Goal: Use online tool/utility

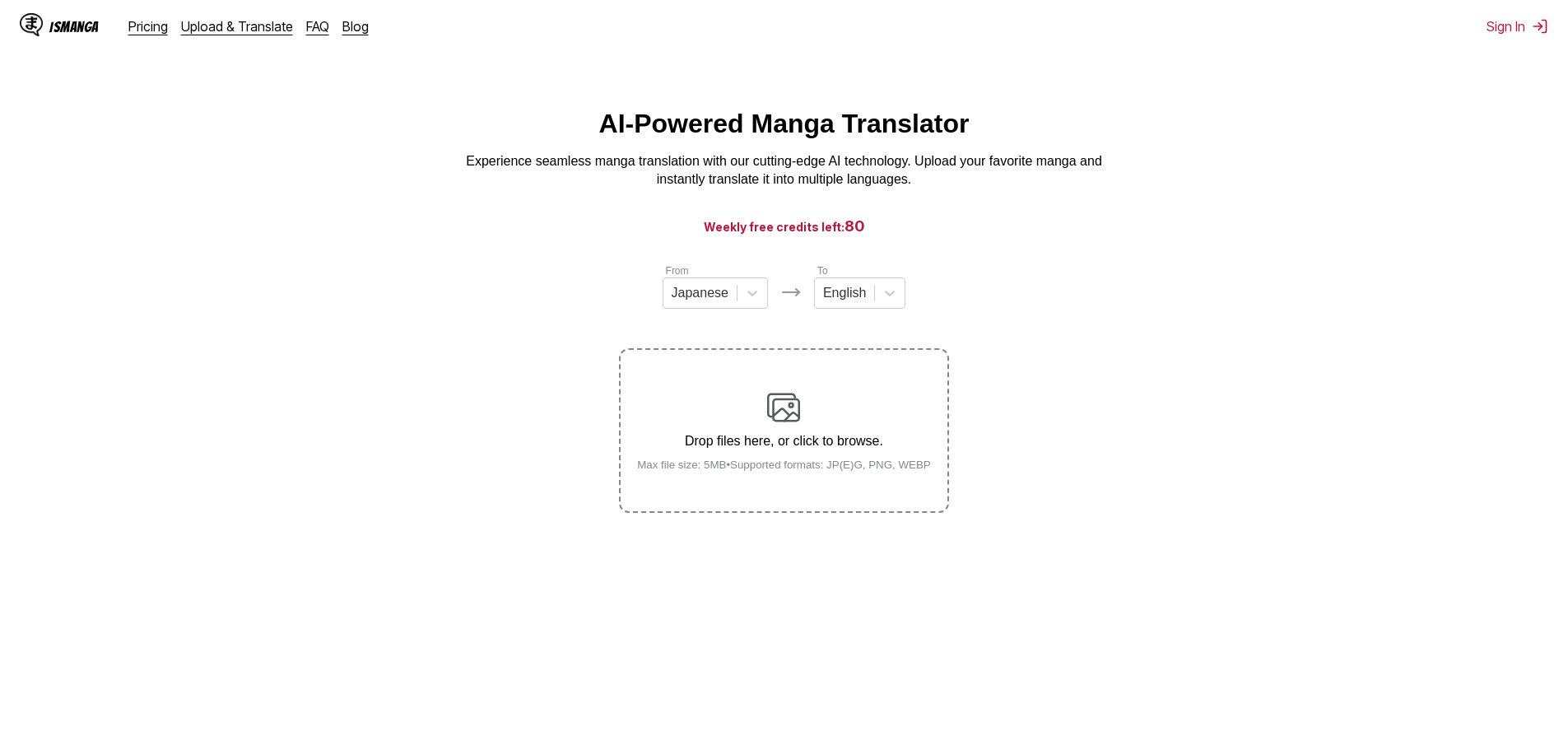
drag, startPoint x: 809, startPoint y: 464, endPoint x: 843, endPoint y: 449, distance: 37.2
click at [820, 460] on div "Drop files here, or click to browse. Max file size: 5MB • Supported formats: JP…" at bounding box center [784, 431] width 320 height 80
click at [1007, 461] on section "From Japanese To English Drop files here, or click to browse. Max file size: 5M…" at bounding box center [784, 388] width 1542 height 251
click at [949, 482] on section "From Japanese To English Drop files here, or click to browse. Max file size: 5M…" at bounding box center [784, 388] width 1542 height 251
click at [919, 480] on label "Drop files here, or click to browse. Max file size: 5MB • Supported formats: JP…" at bounding box center [784, 431] width 326 height 161
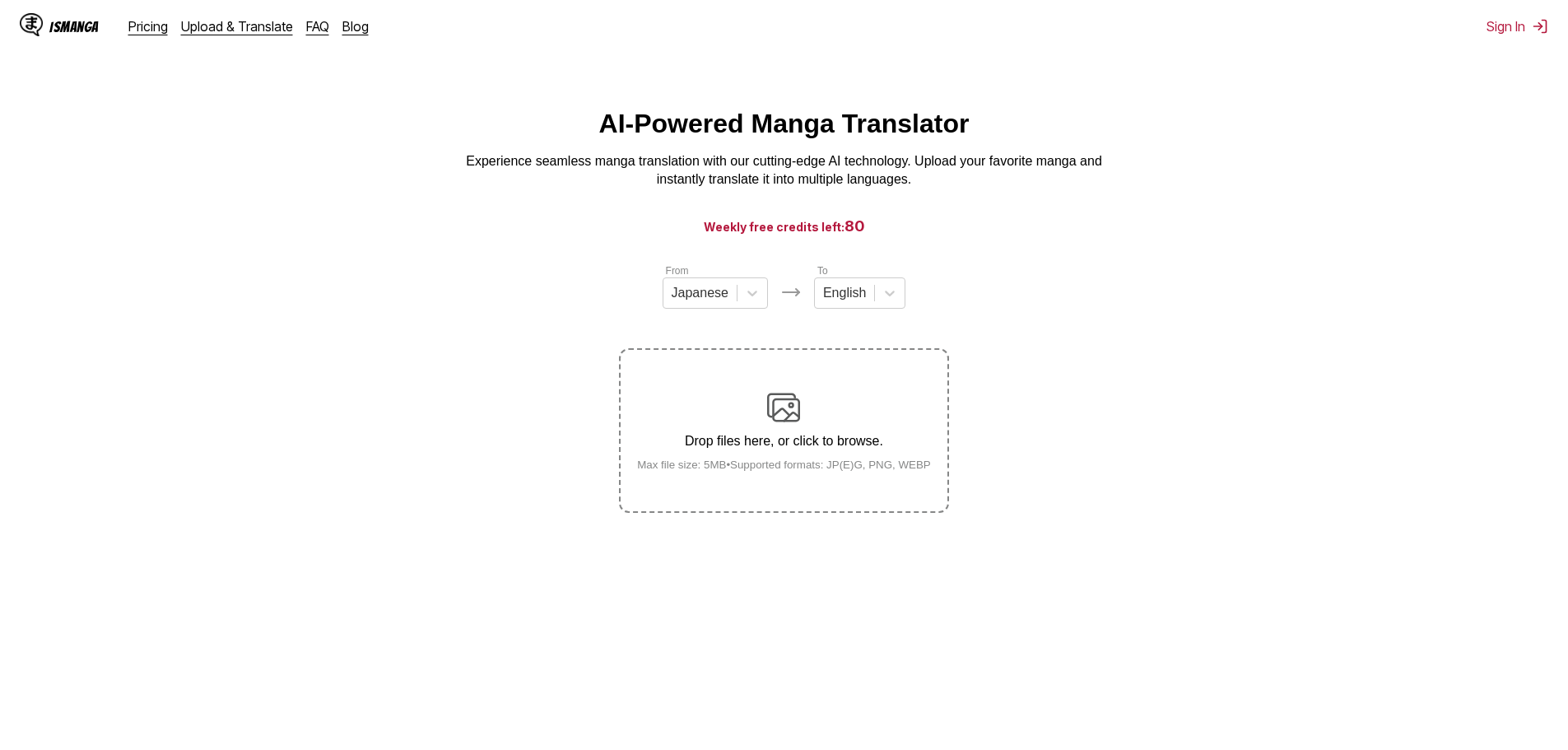
click at [0, 0] on input "Drop files here, or click to browse. Max file size: 5MB • Supported formats: JP…" at bounding box center [0, 0] width 0 height 0
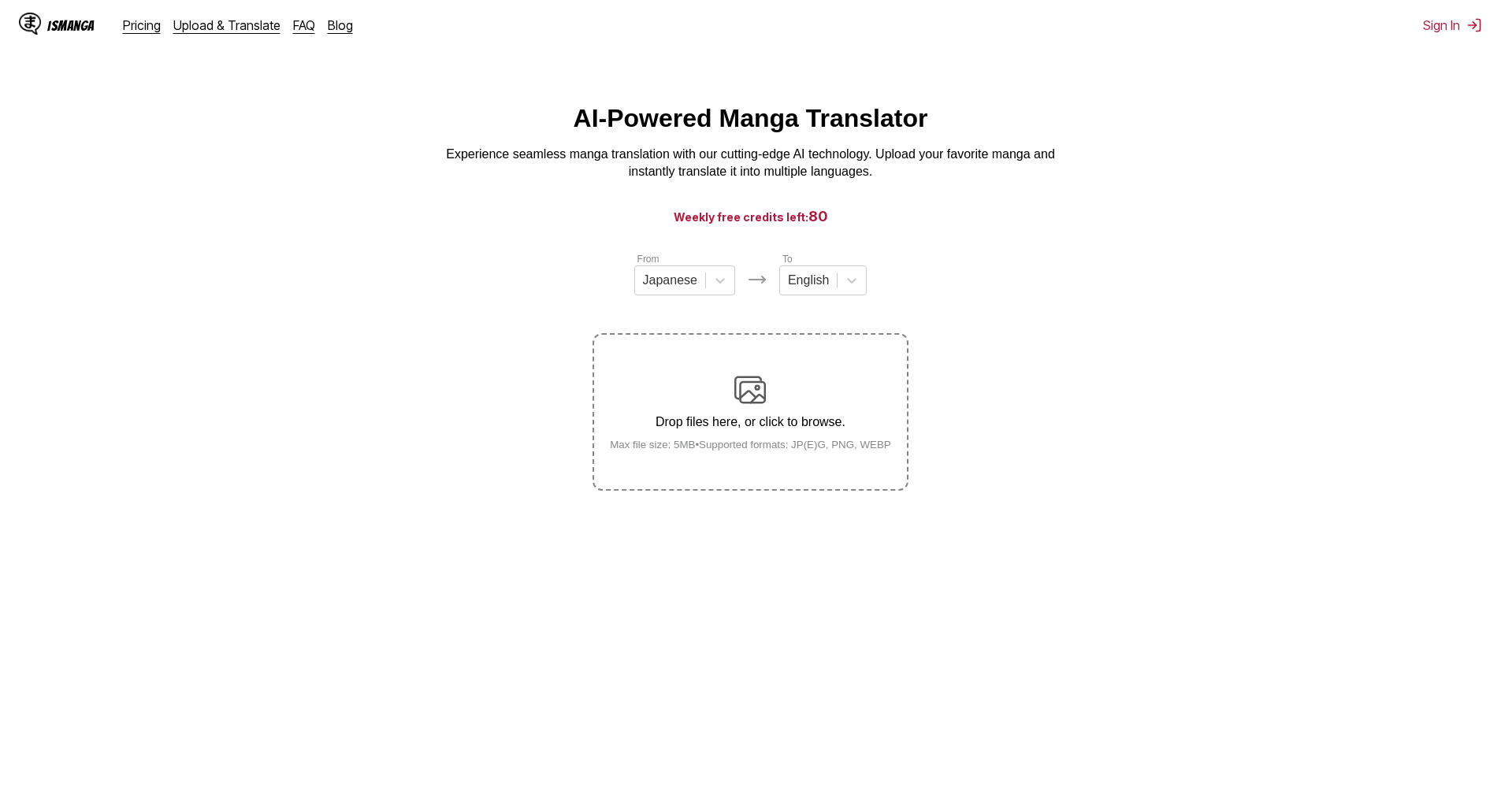
click at [847, 404] on div "Drop files here, or click to browse. Max file size: 5MB • Supported formats: JP…" at bounding box center [750, 412] width 307 height 76
click at [0, 0] on input "Drop files here, or click to browse. Max file size: 5MB • Supported formats: JP…" at bounding box center [0, 0] width 0 height 0
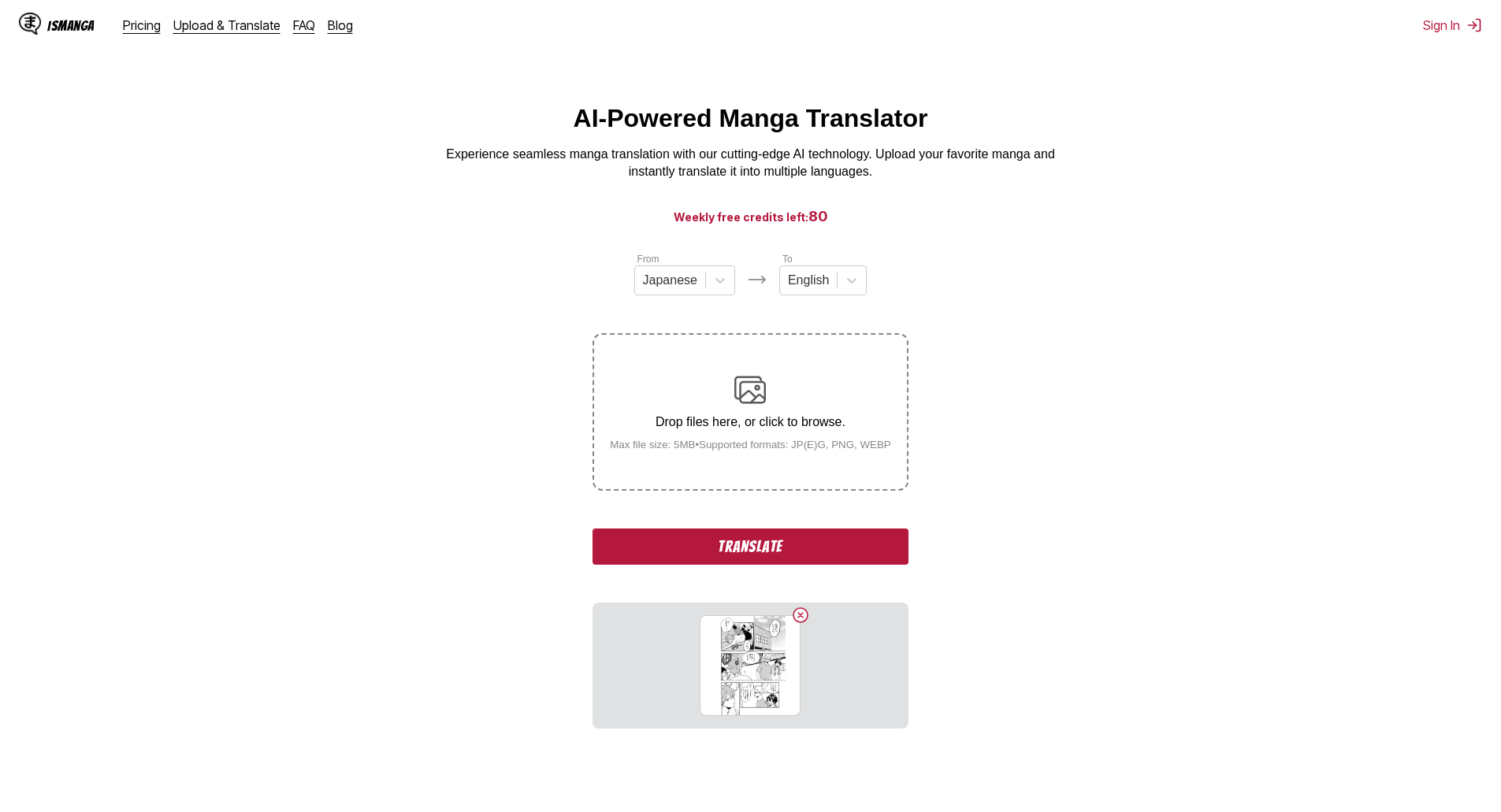
click at [823, 545] on button "Translate" at bounding box center [750, 546] width 315 height 36
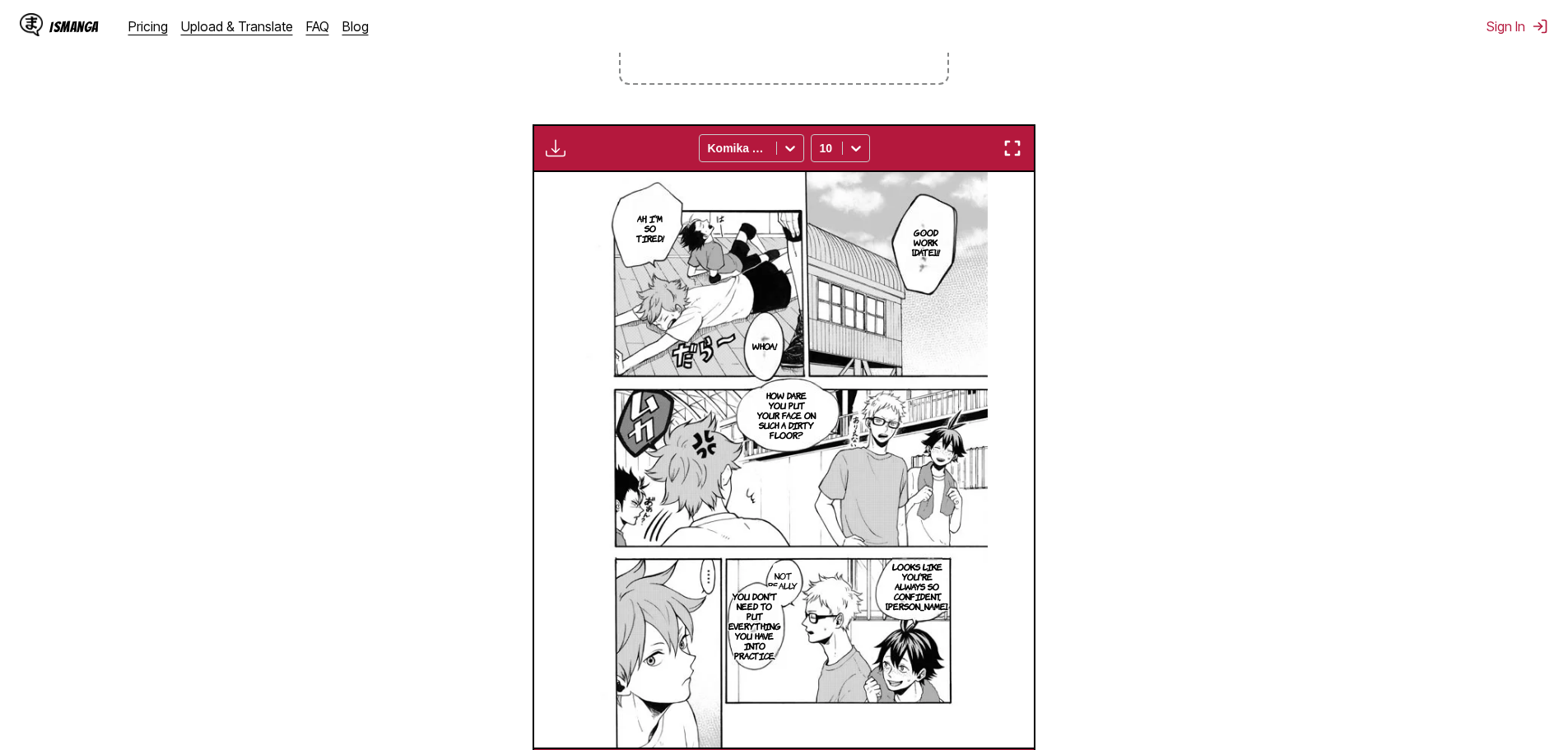
scroll to position [283, 0]
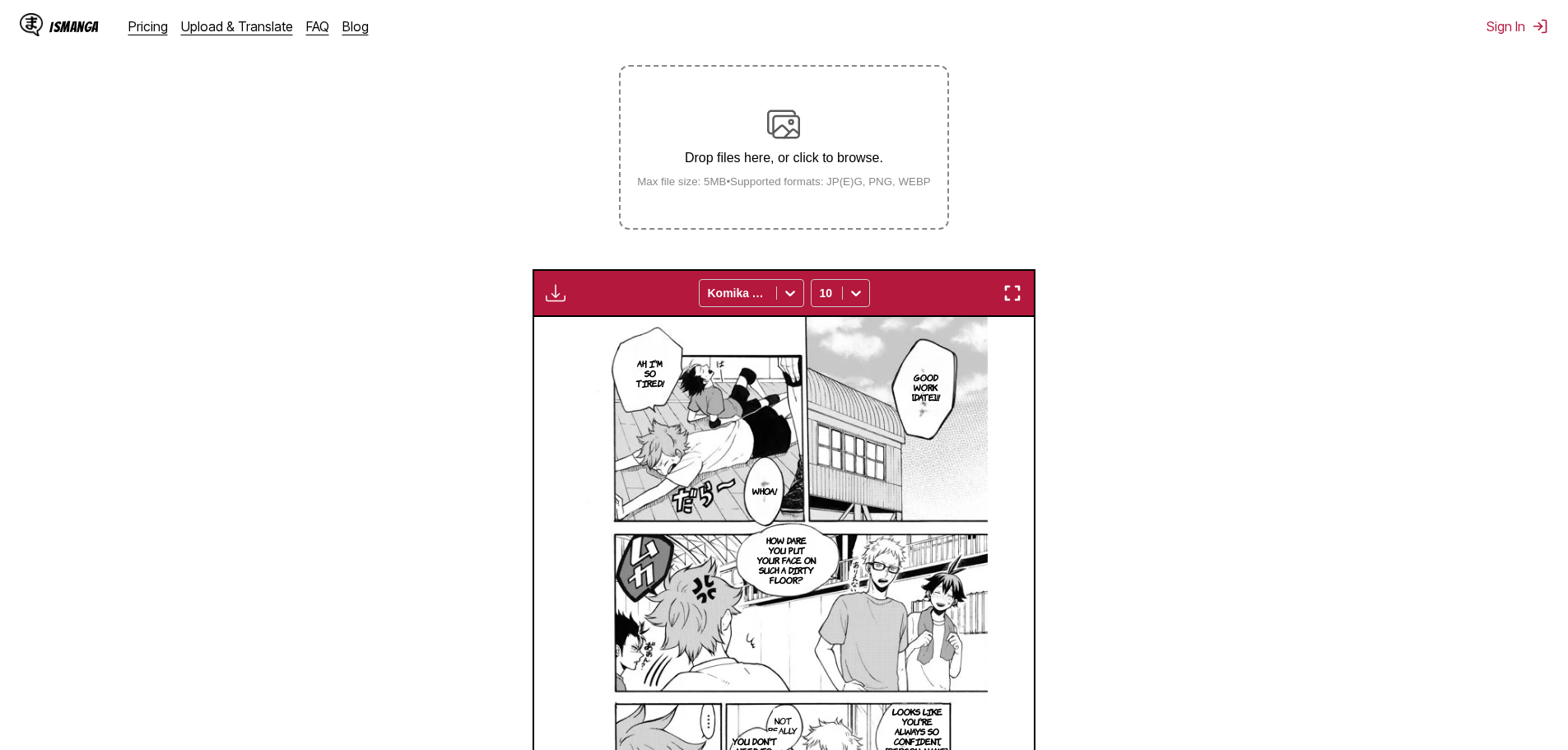
click at [730, 177] on div "Drop files here, or click to browse. Max file size: 5MB • Supported formats: JP…" at bounding box center [784, 147] width 320 height 80
click at [0, 0] on input "Drop files here, or click to browse. Max file size: 5MB • Supported formats: JP…" at bounding box center [0, 0] width 0 height 0
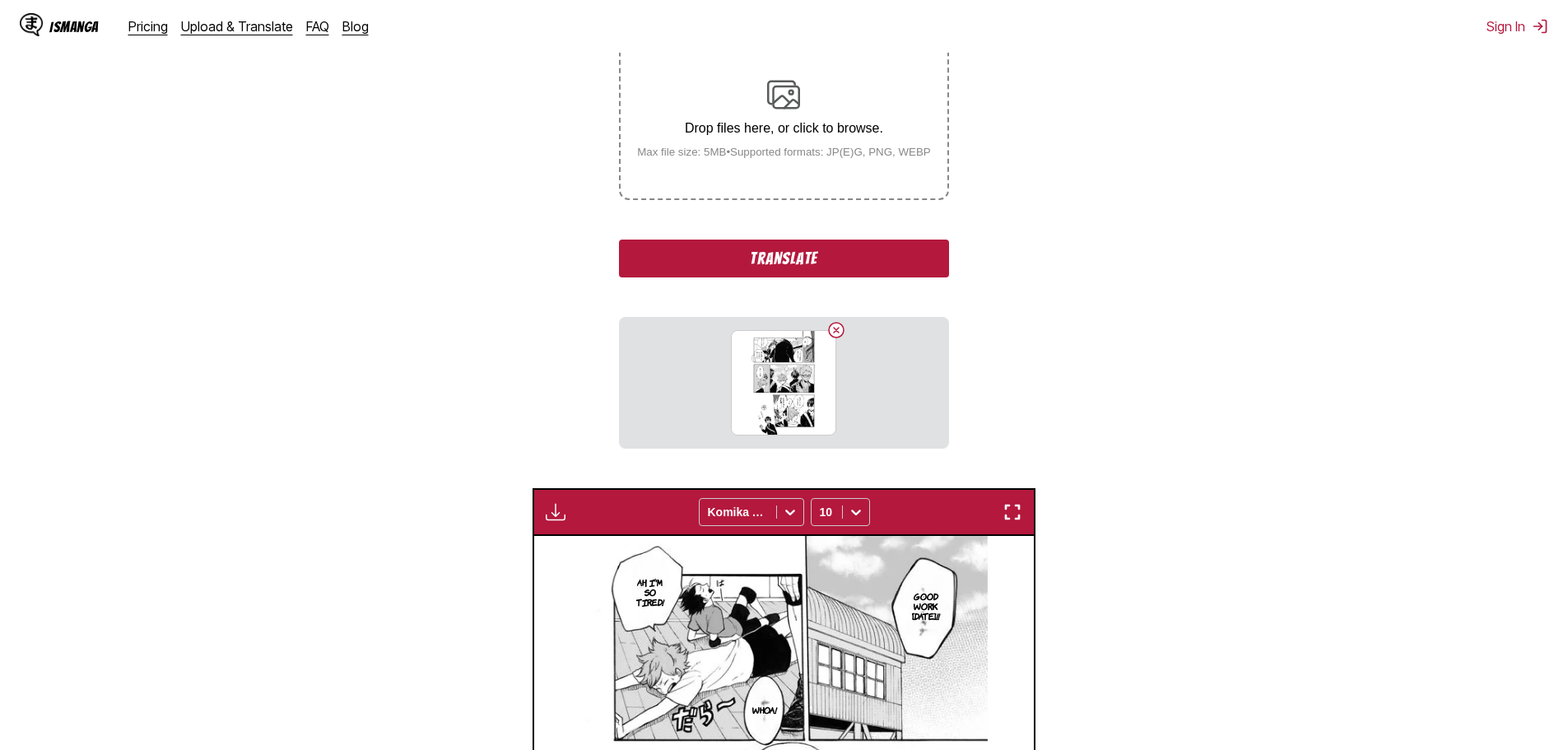
scroll to position [301, 0]
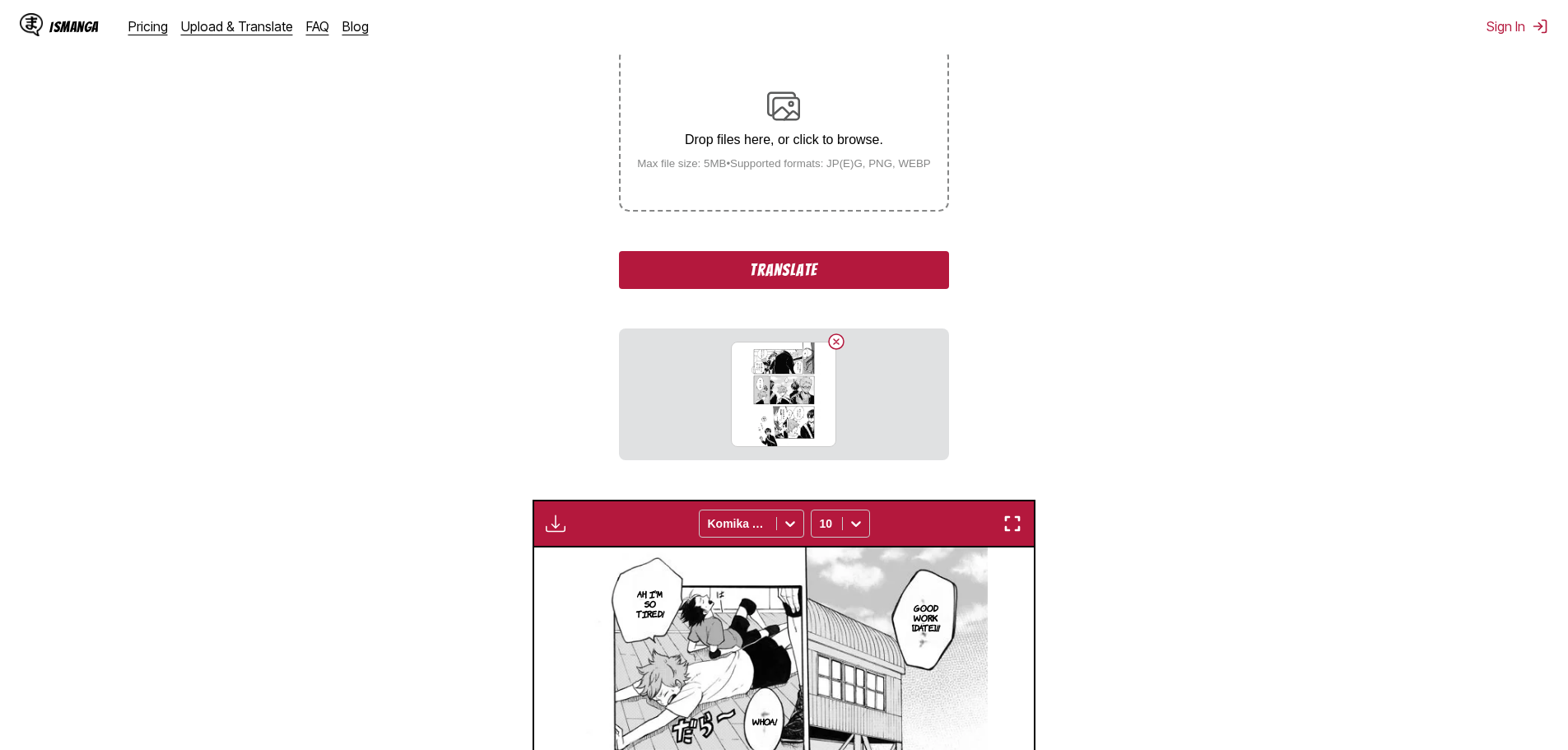
click at [799, 279] on button "Translate" at bounding box center [783, 270] width 329 height 38
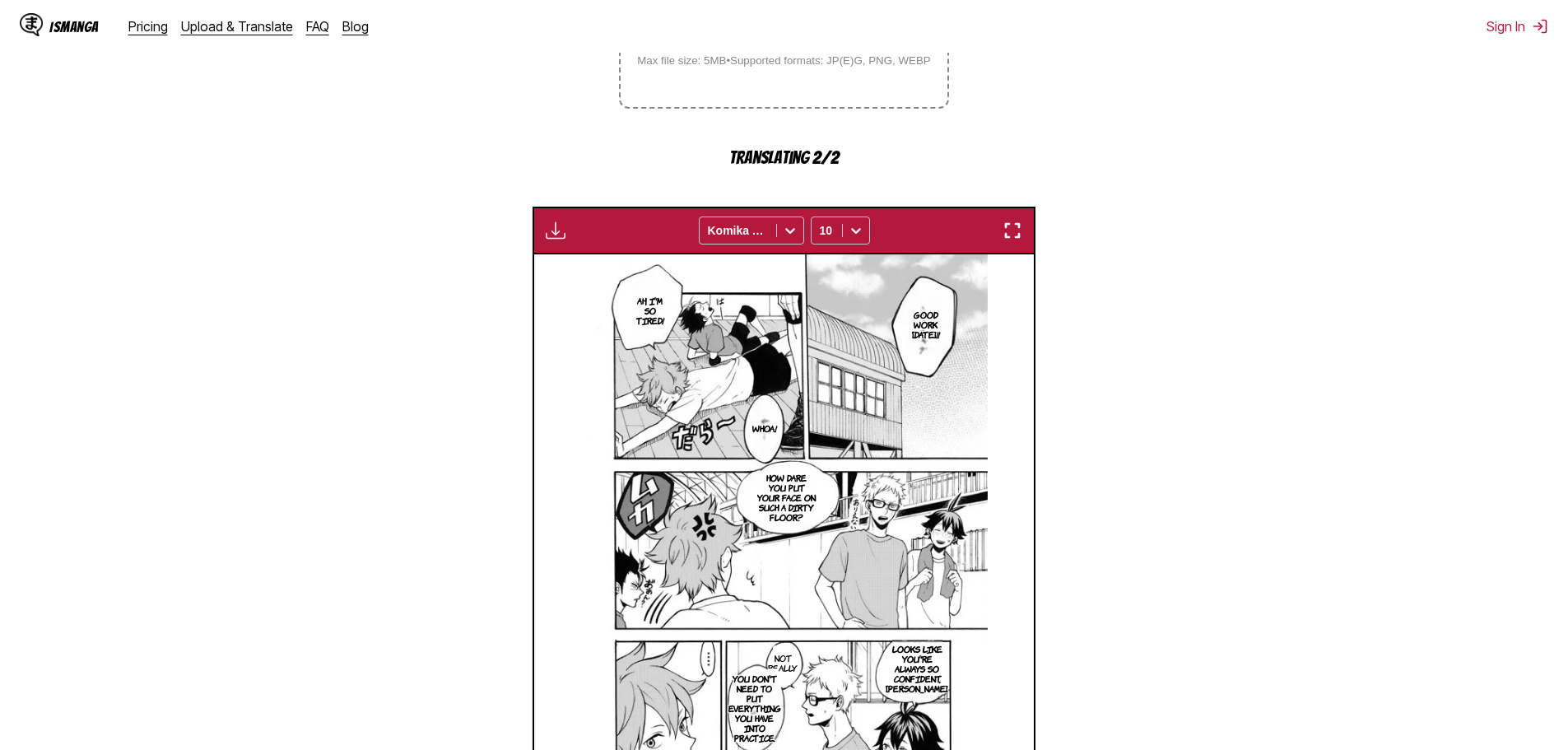
scroll to position [548, 0]
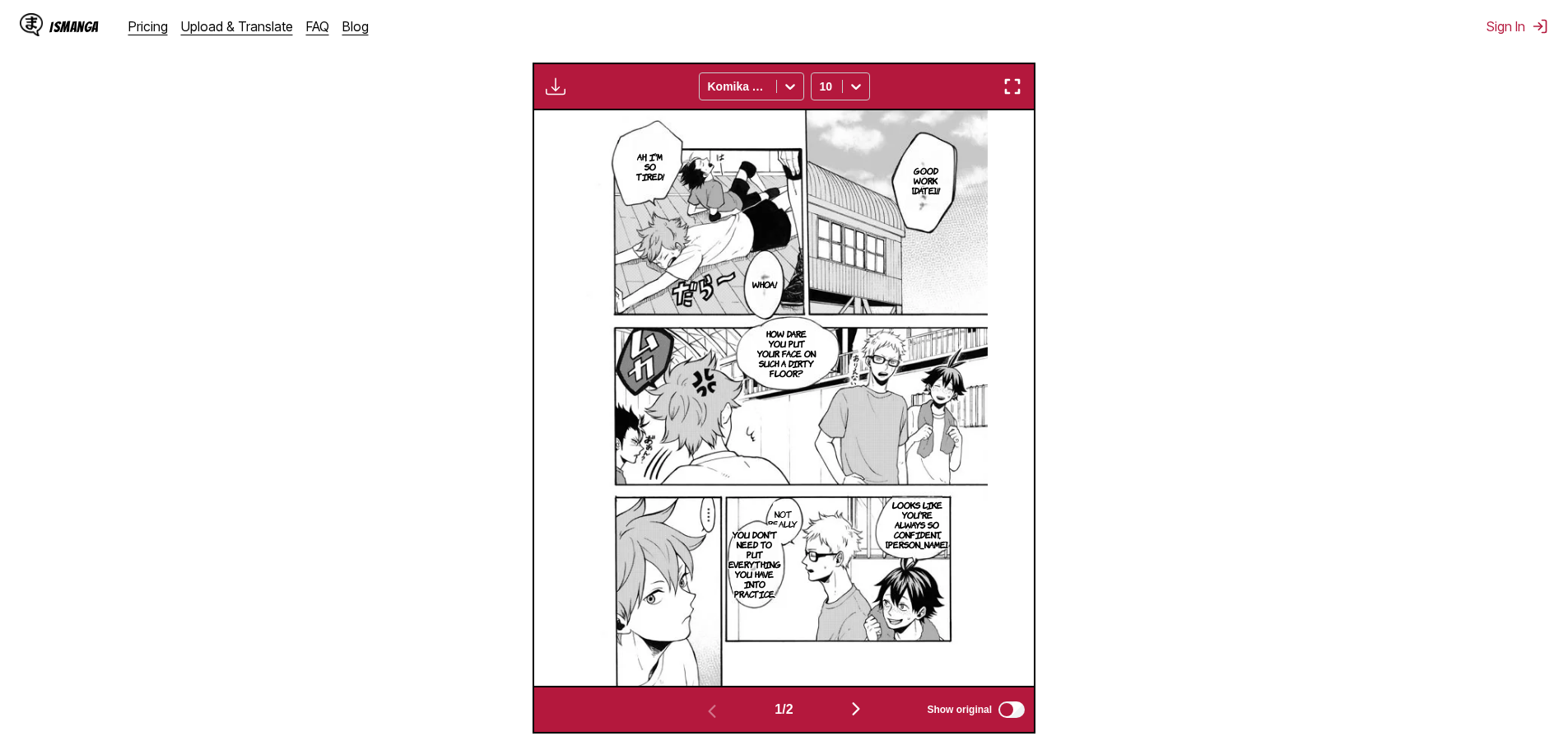
click at [861, 700] on button "button" at bounding box center [856, 710] width 98 height 24
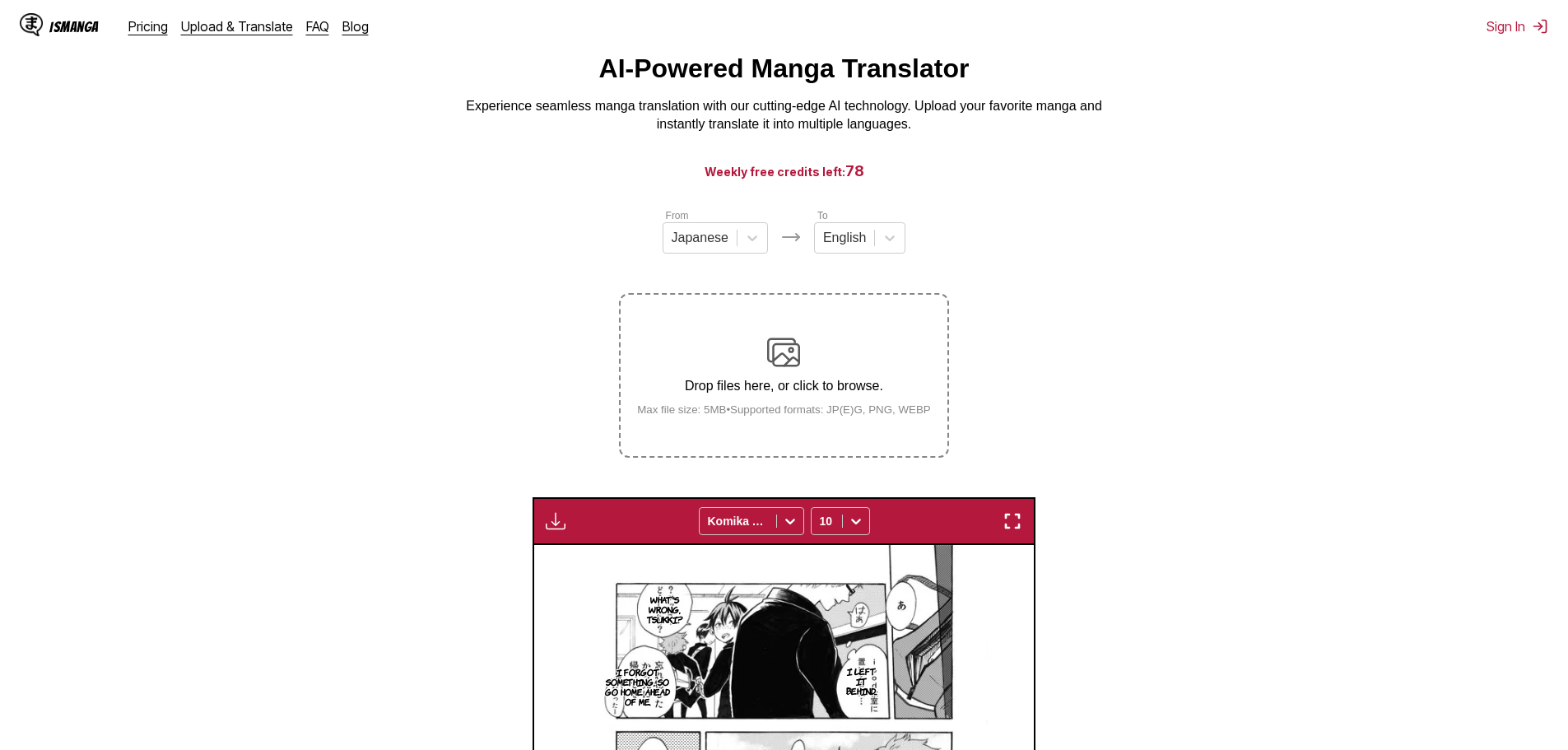
scroll to position [0, 0]
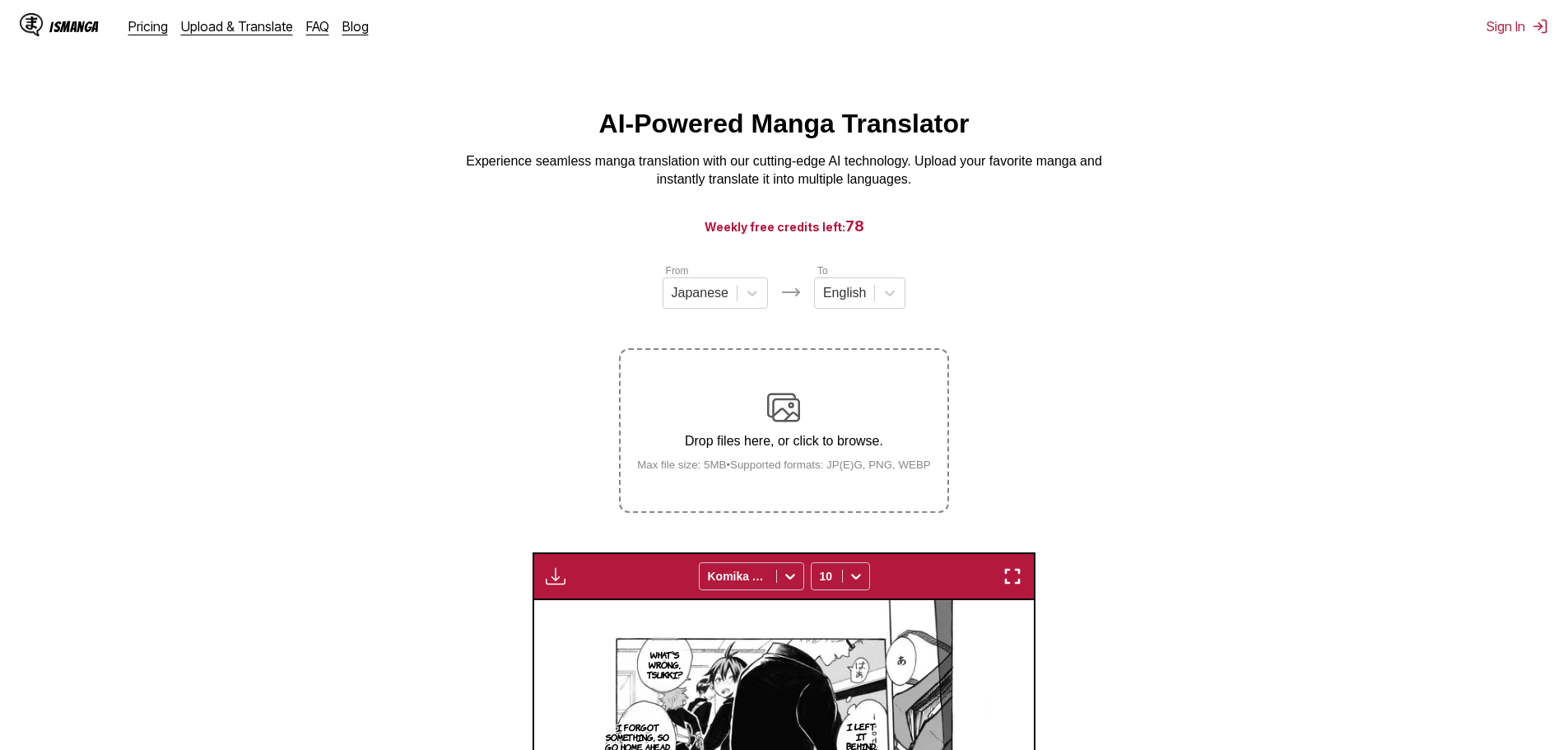
click at [741, 419] on div "Drop files here, or click to browse. Max file size: 5MB • Supported formats: JP…" at bounding box center [784, 431] width 320 height 80
click at [0, 0] on input "Drop files here, or click to browse. Max file size: 5MB • Supported formats: JP…" at bounding box center [0, 0] width 0 height 0
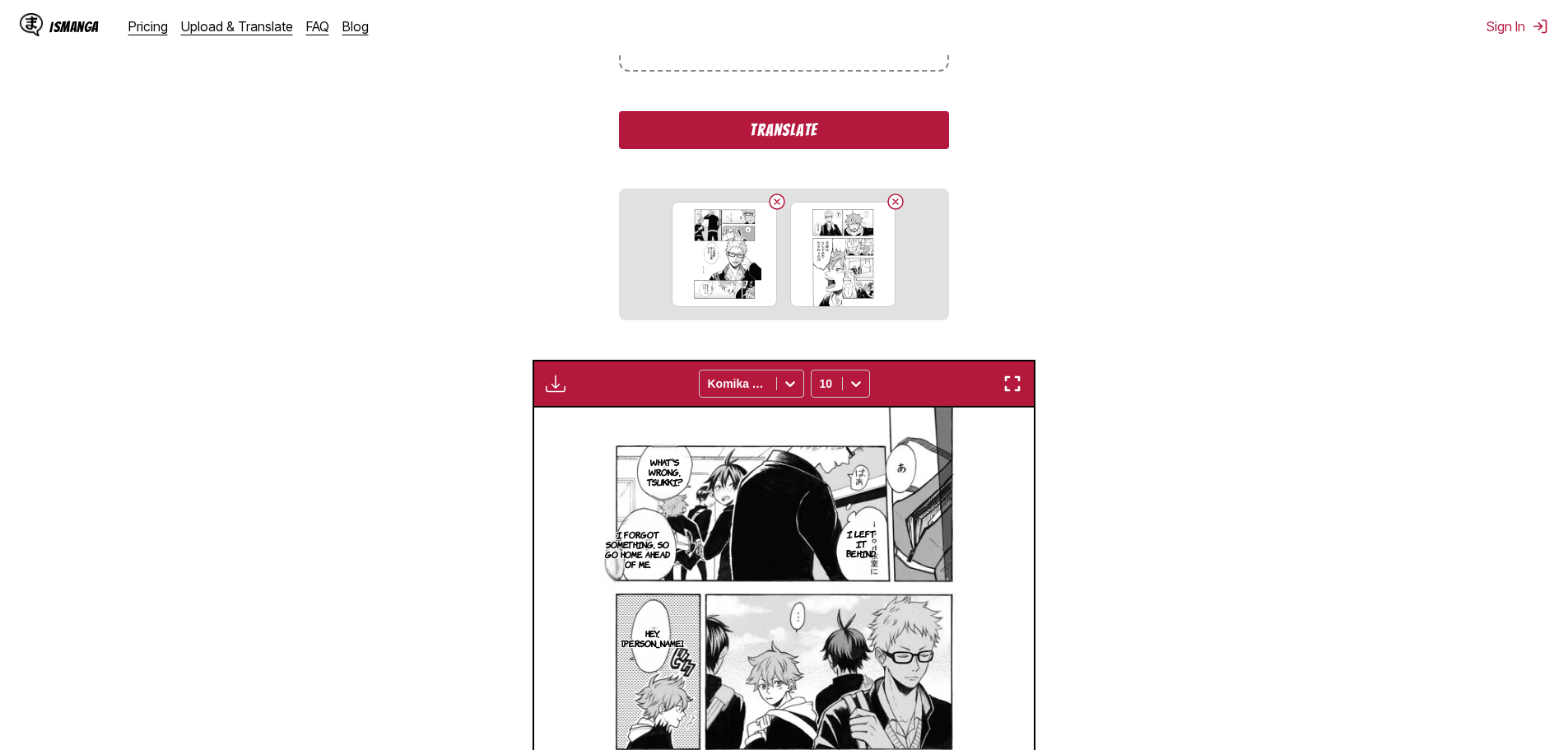
scroll to position [412, 0]
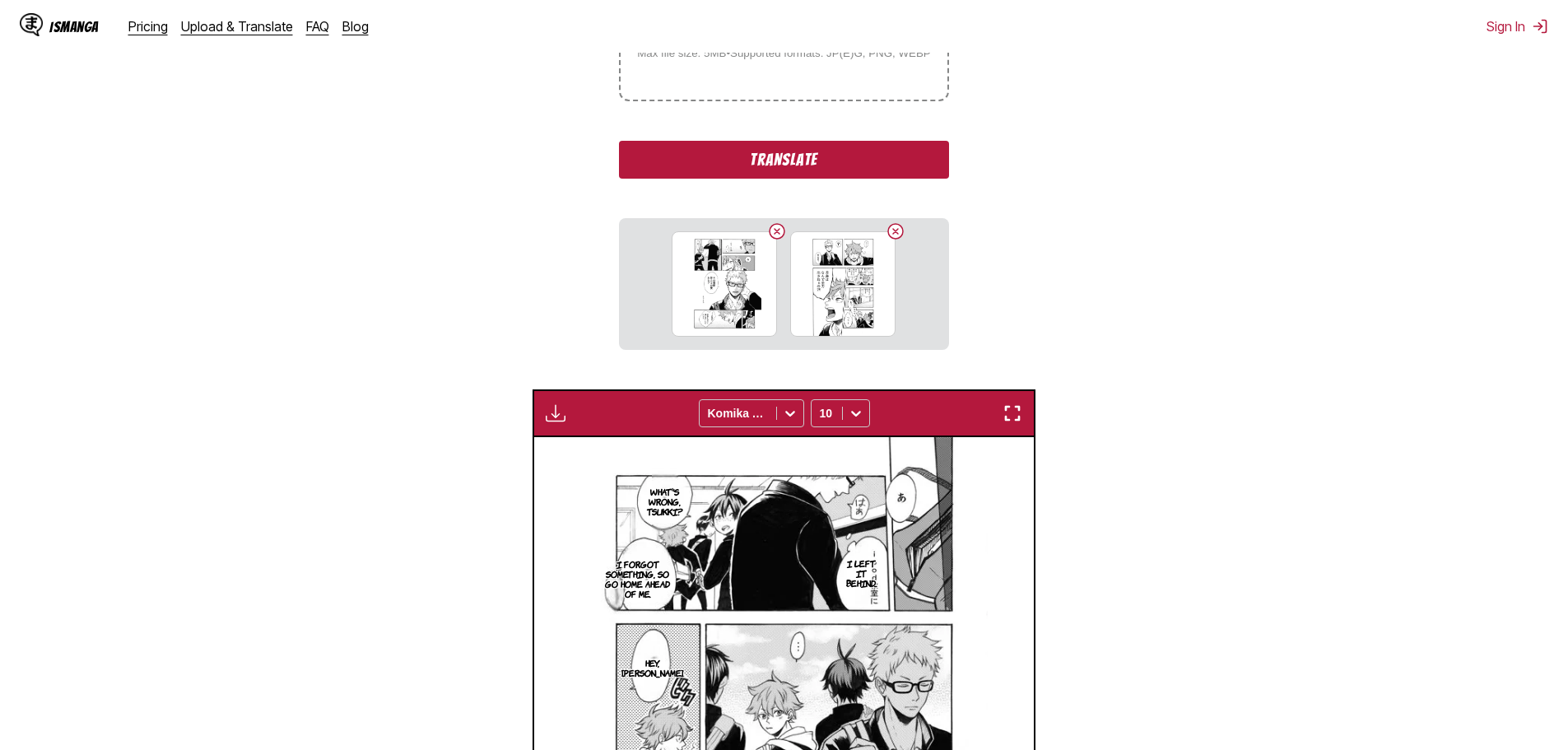
click at [843, 169] on button "Translate" at bounding box center [783, 159] width 329 height 38
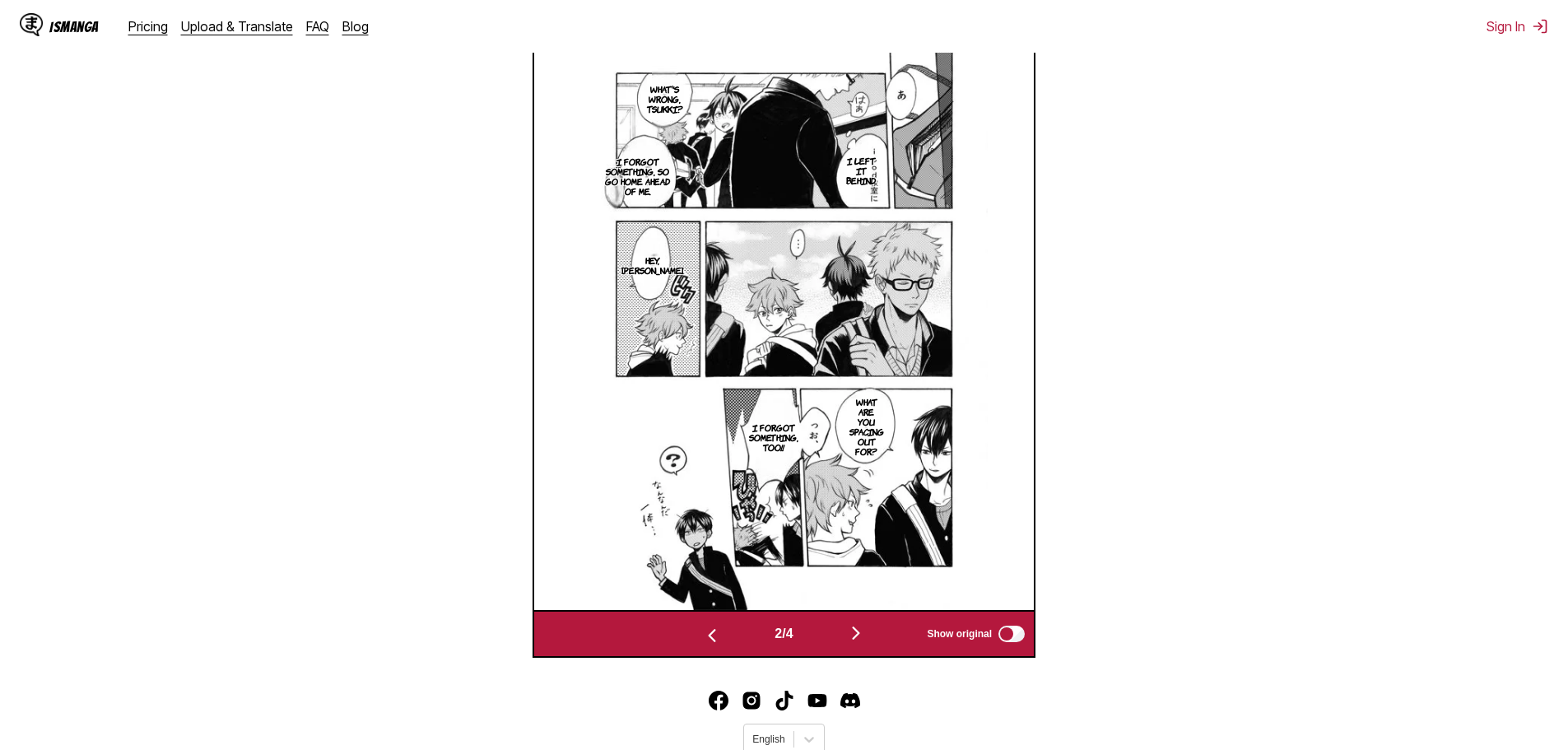
scroll to position [658, 0]
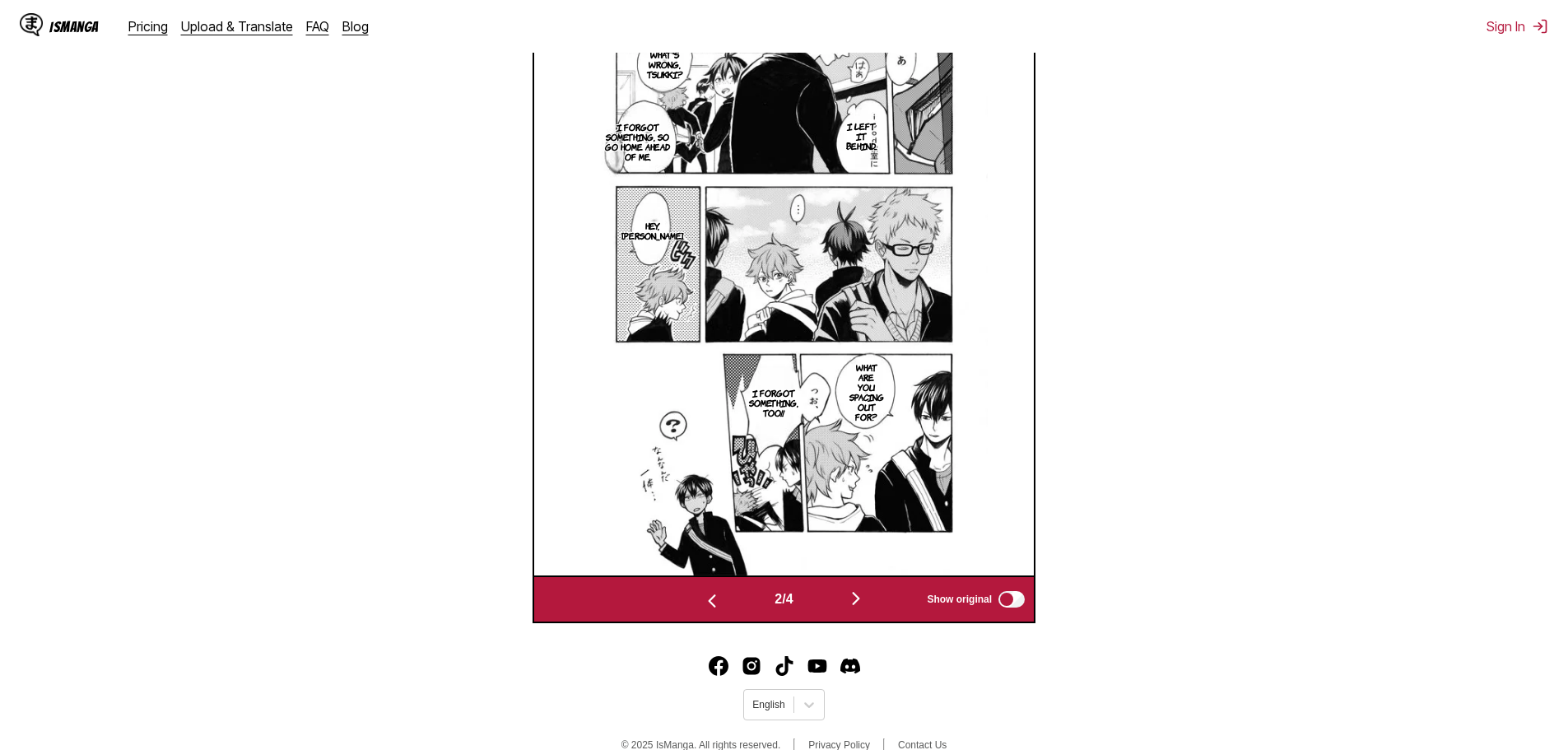
click at [875, 604] on button "button" at bounding box center [856, 600] width 98 height 24
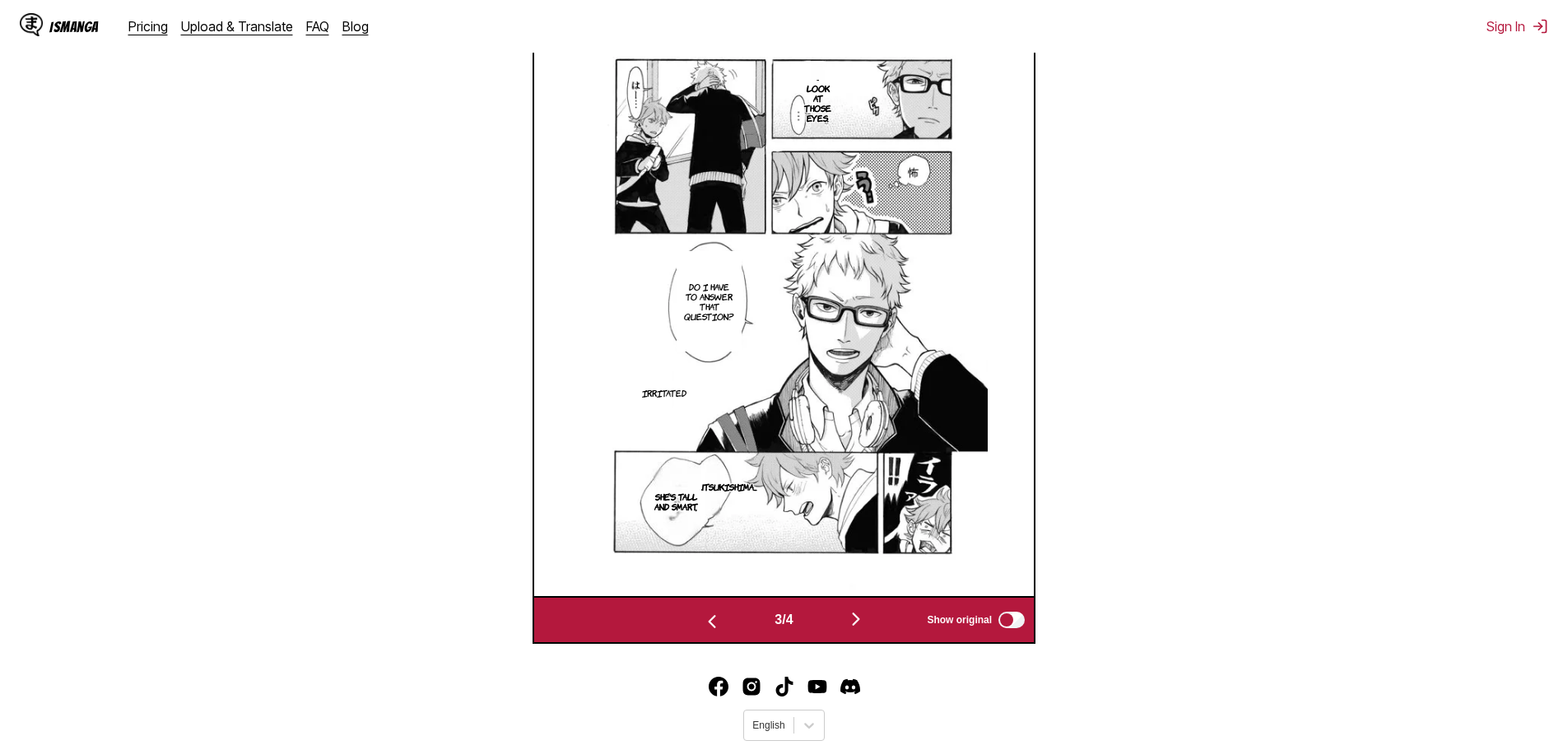
scroll to position [576, 0]
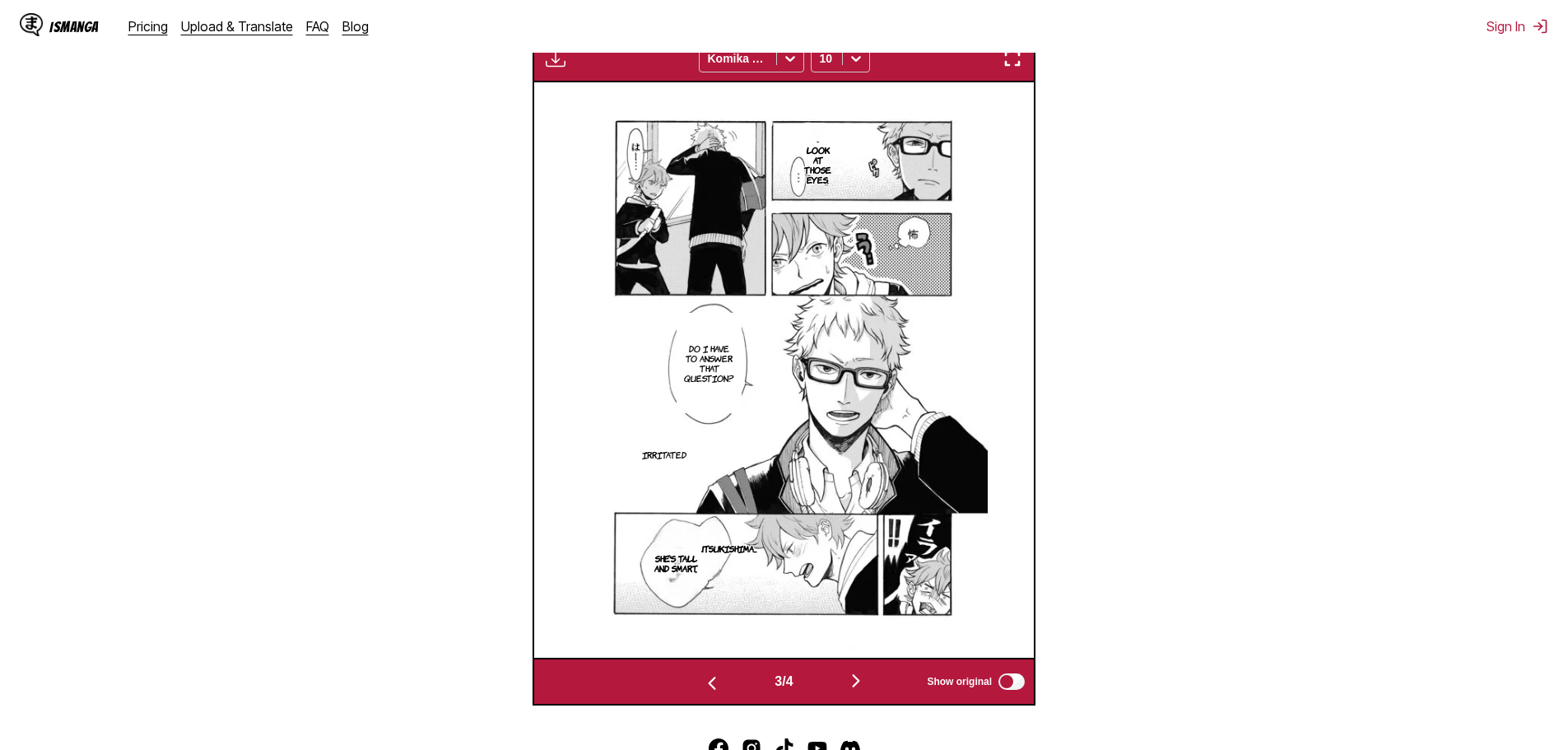
click at [865, 678] on img "button" at bounding box center [857, 680] width 20 height 20
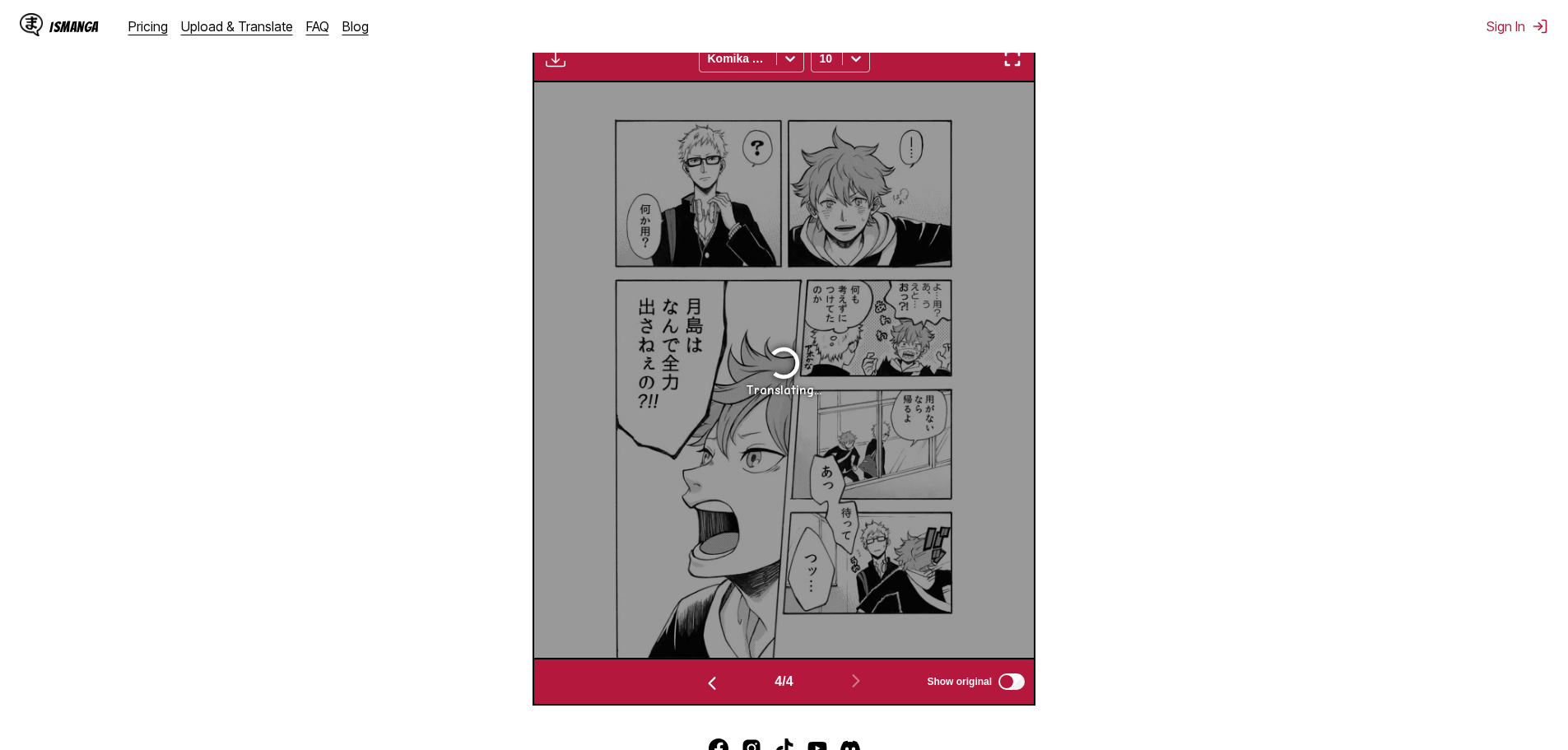
click at [710, 684] on img "button" at bounding box center [712, 683] width 20 height 20
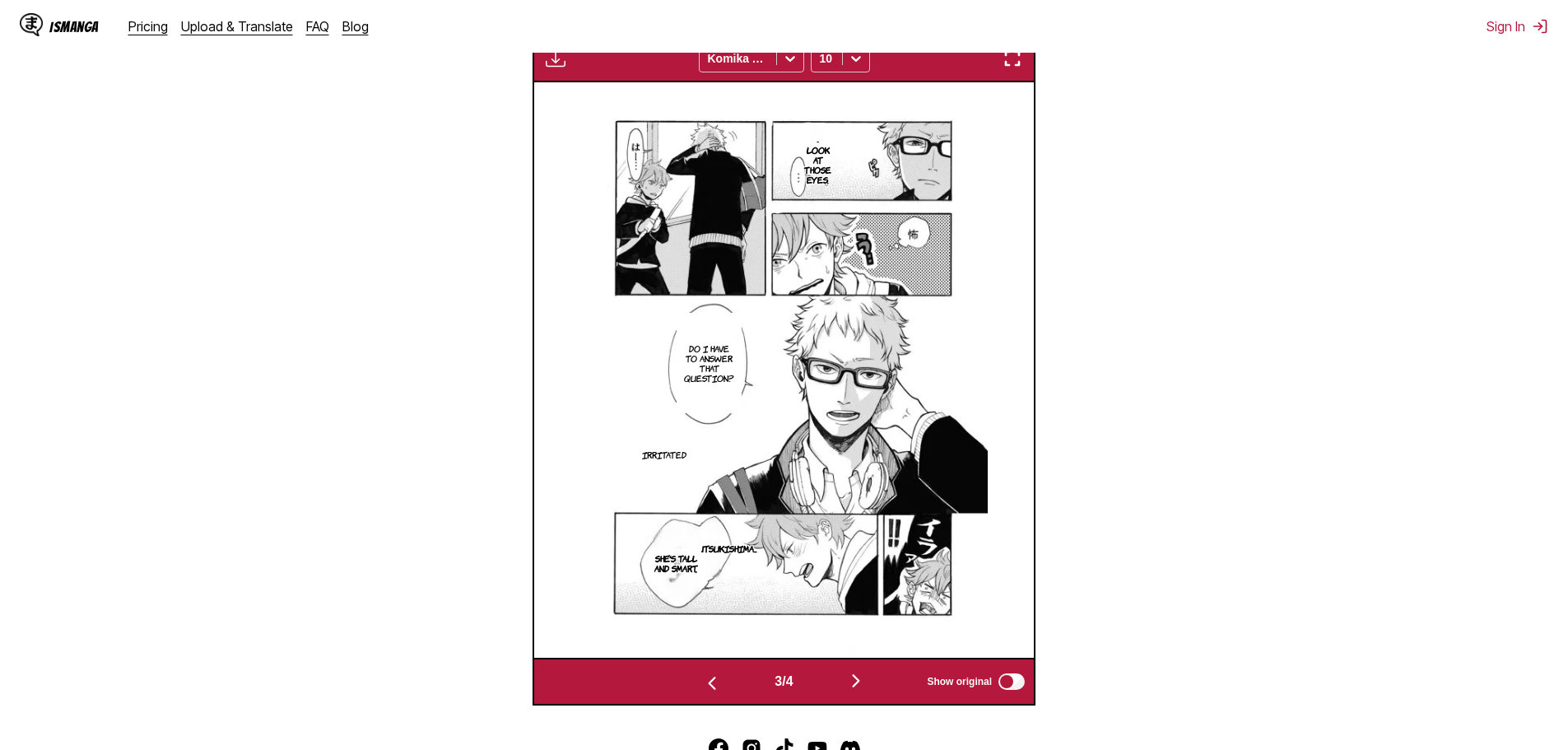
click at [857, 680] on img "button" at bounding box center [857, 680] width 20 height 20
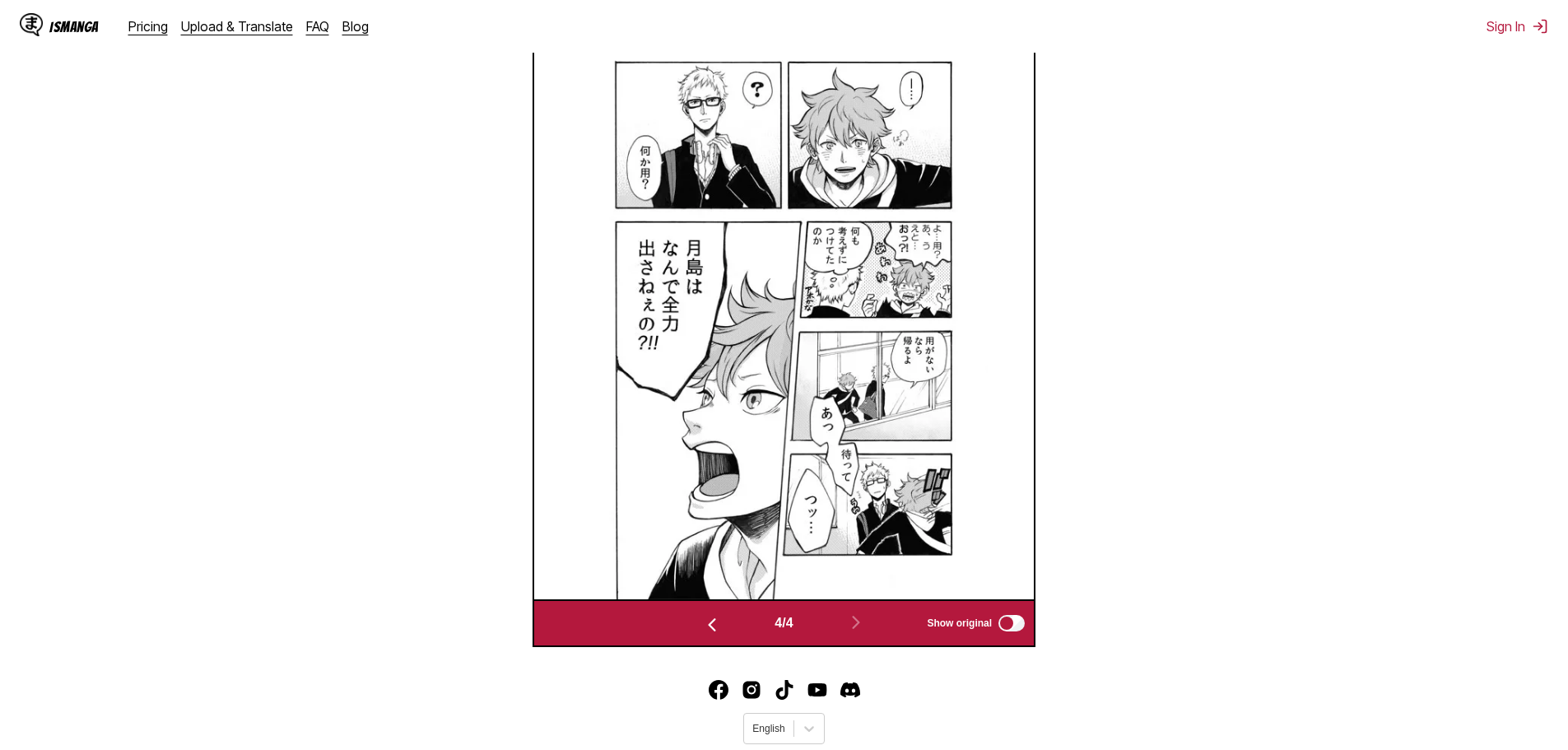
scroll to position [517, 0]
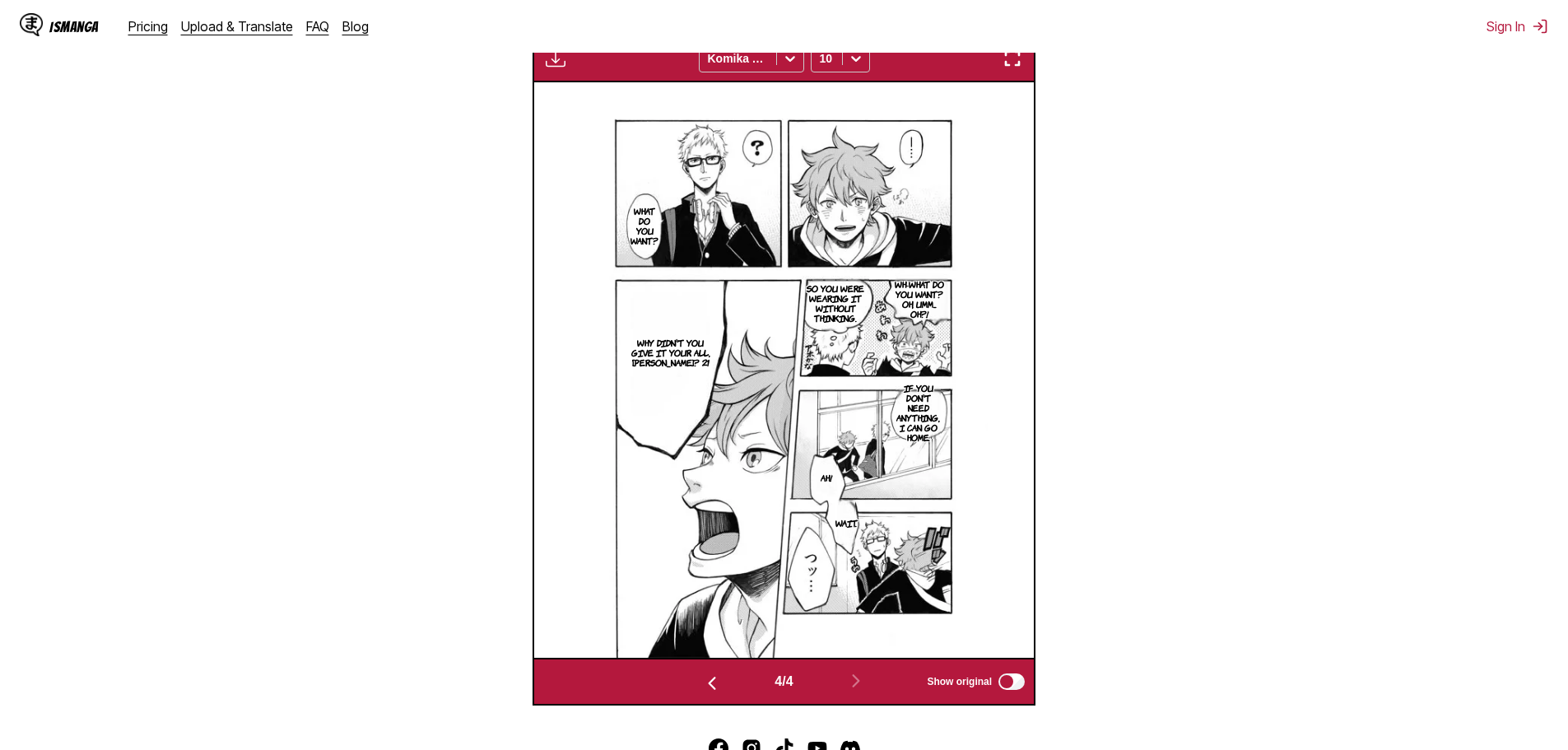
click at [706, 691] on img "button" at bounding box center [712, 683] width 20 height 20
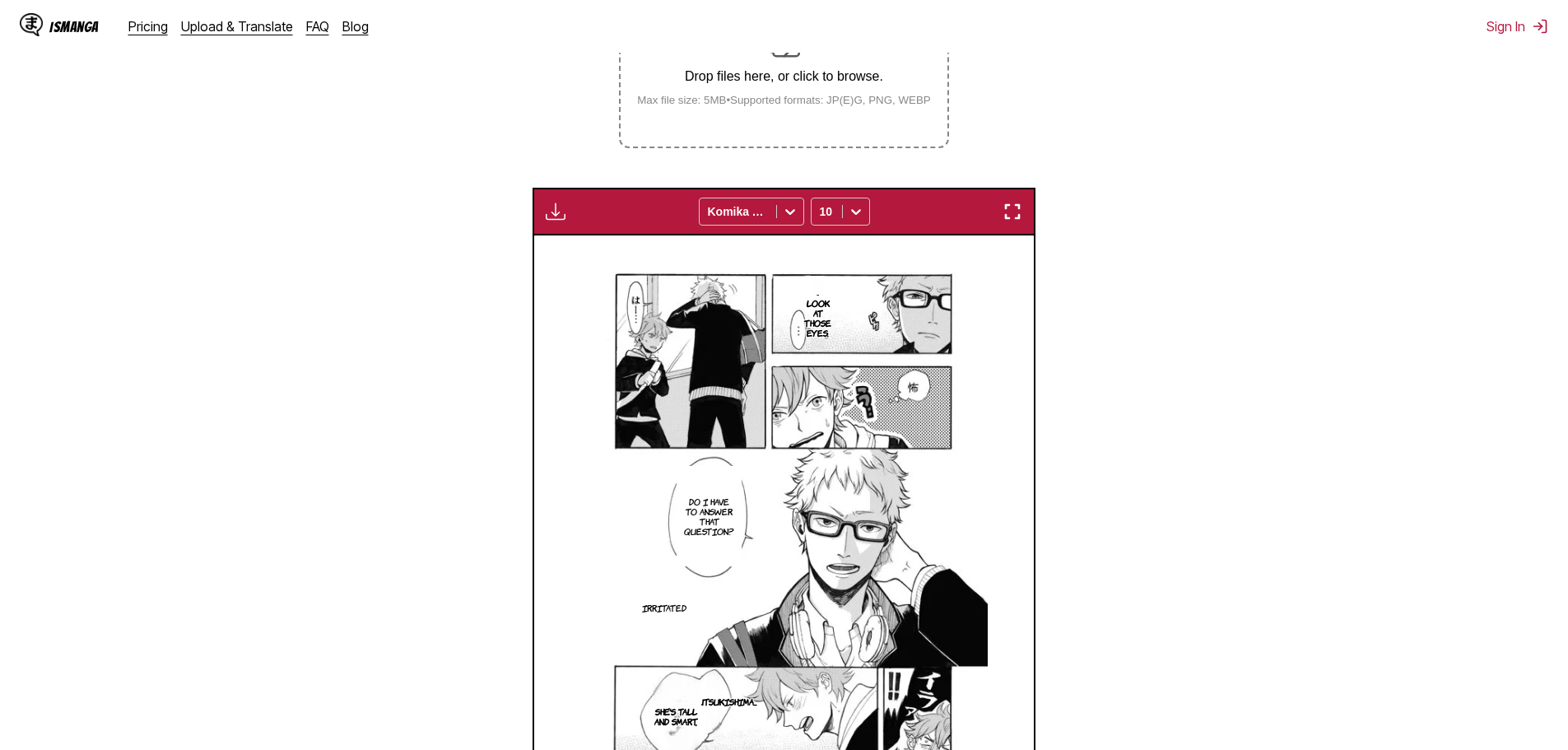
scroll to position [106, 0]
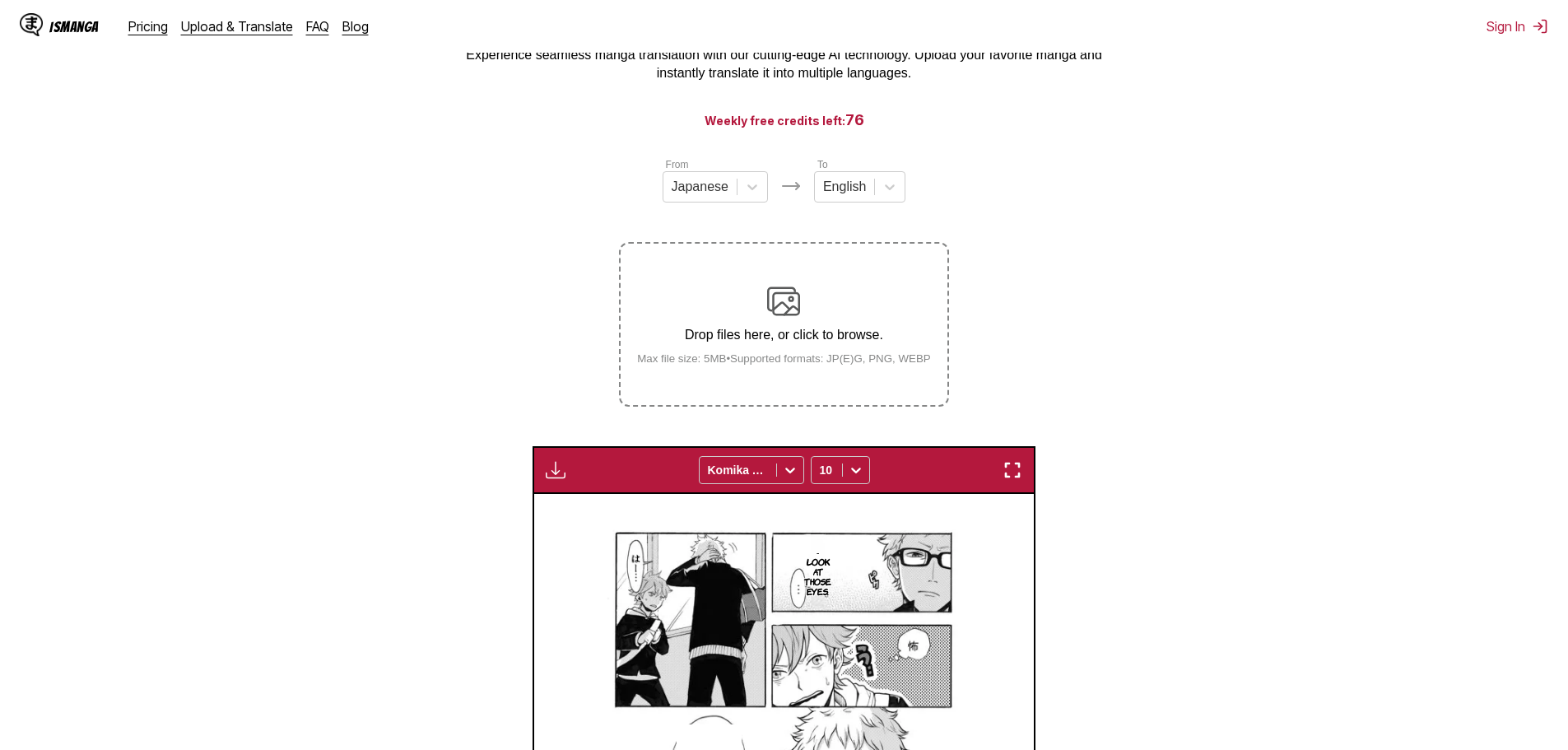
click at [714, 304] on div "Drop files here, or click to browse. Max file size: 5MB • Supported formats: JP…" at bounding box center [784, 324] width 320 height 80
click at [0, 0] on input "Drop files here, or click to browse. Max file size: 5MB • Supported formats: JP…" at bounding box center [0, 0] width 0 height 0
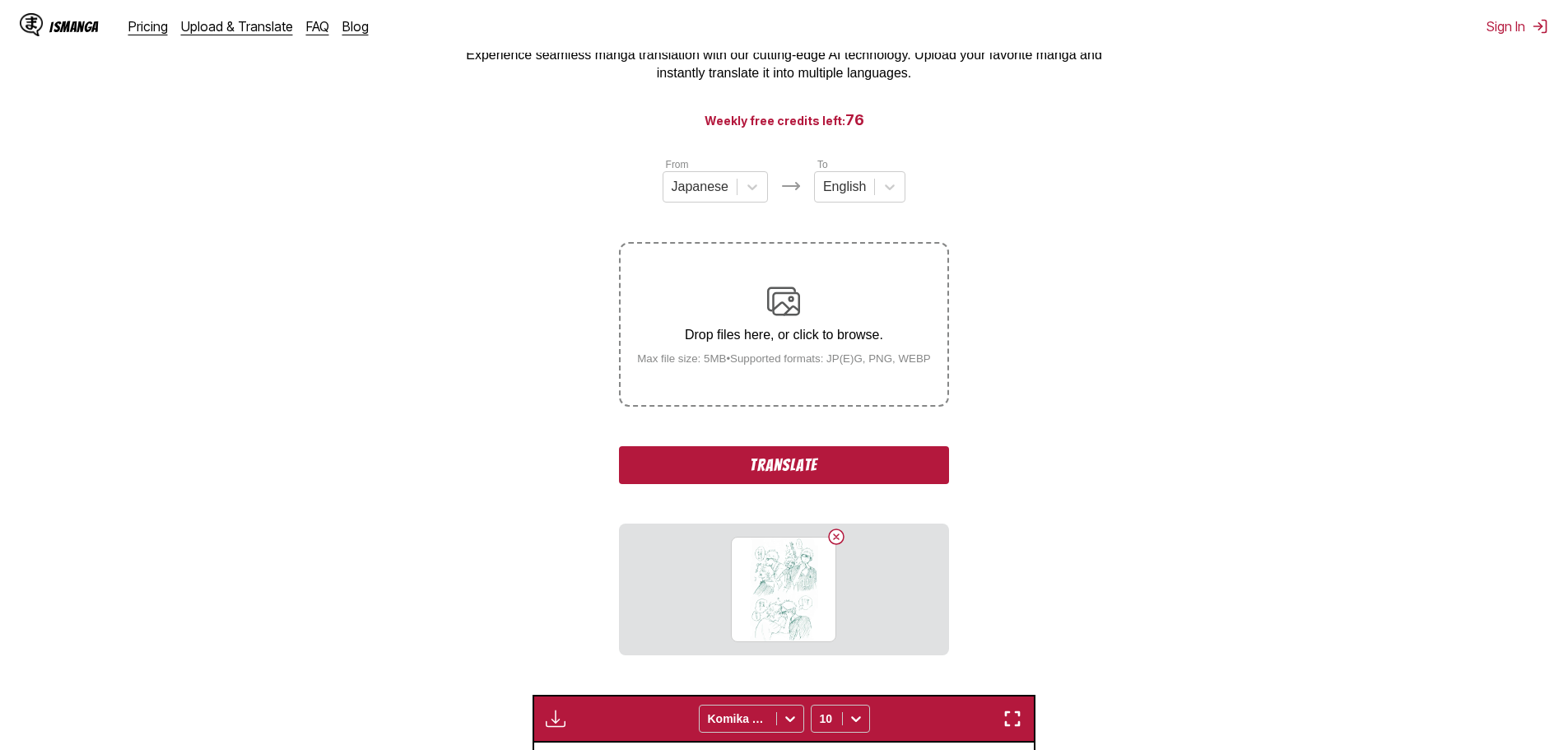
click at [865, 469] on button "Translate" at bounding box center [783, 465] width 329 height 38
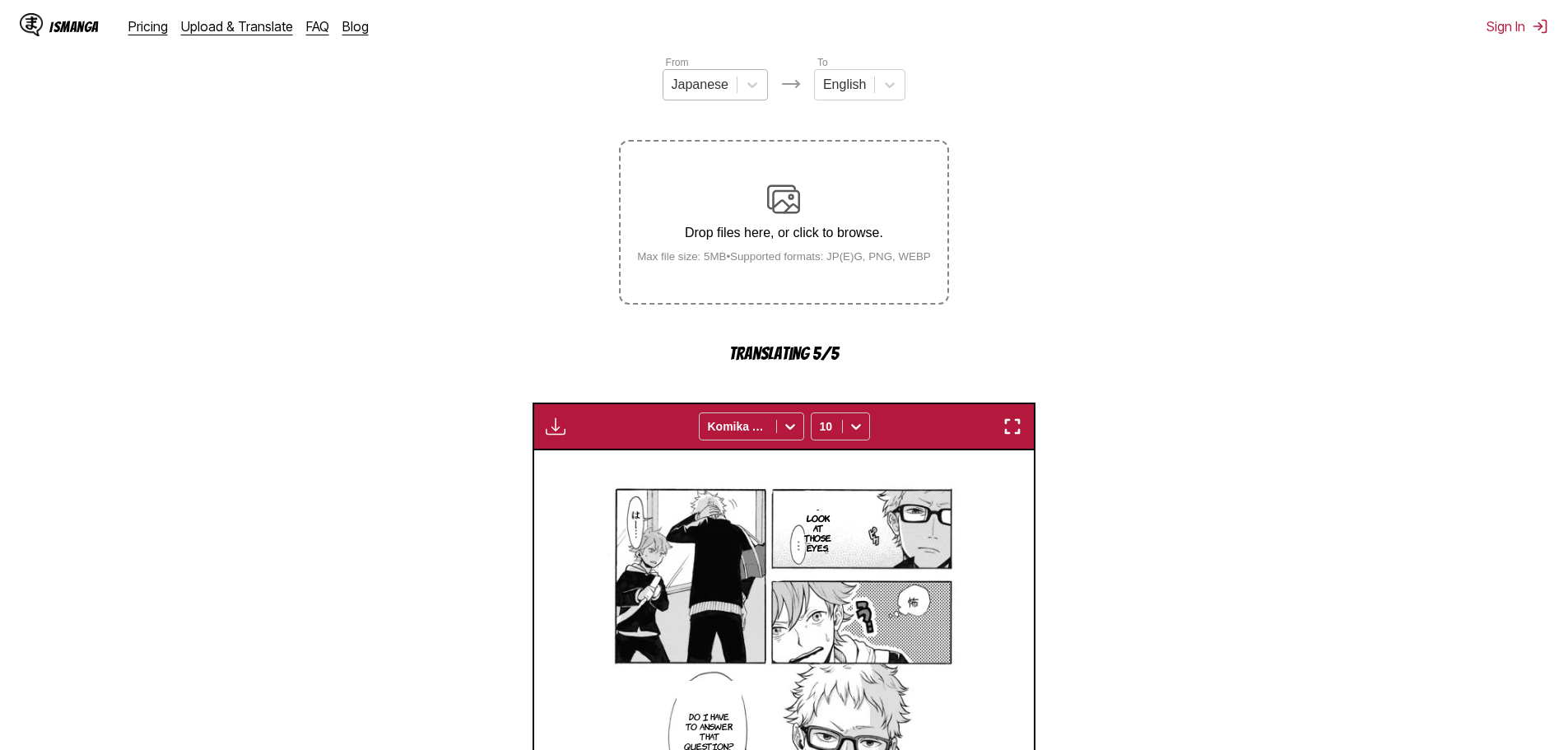
scroll to position [0, 0]
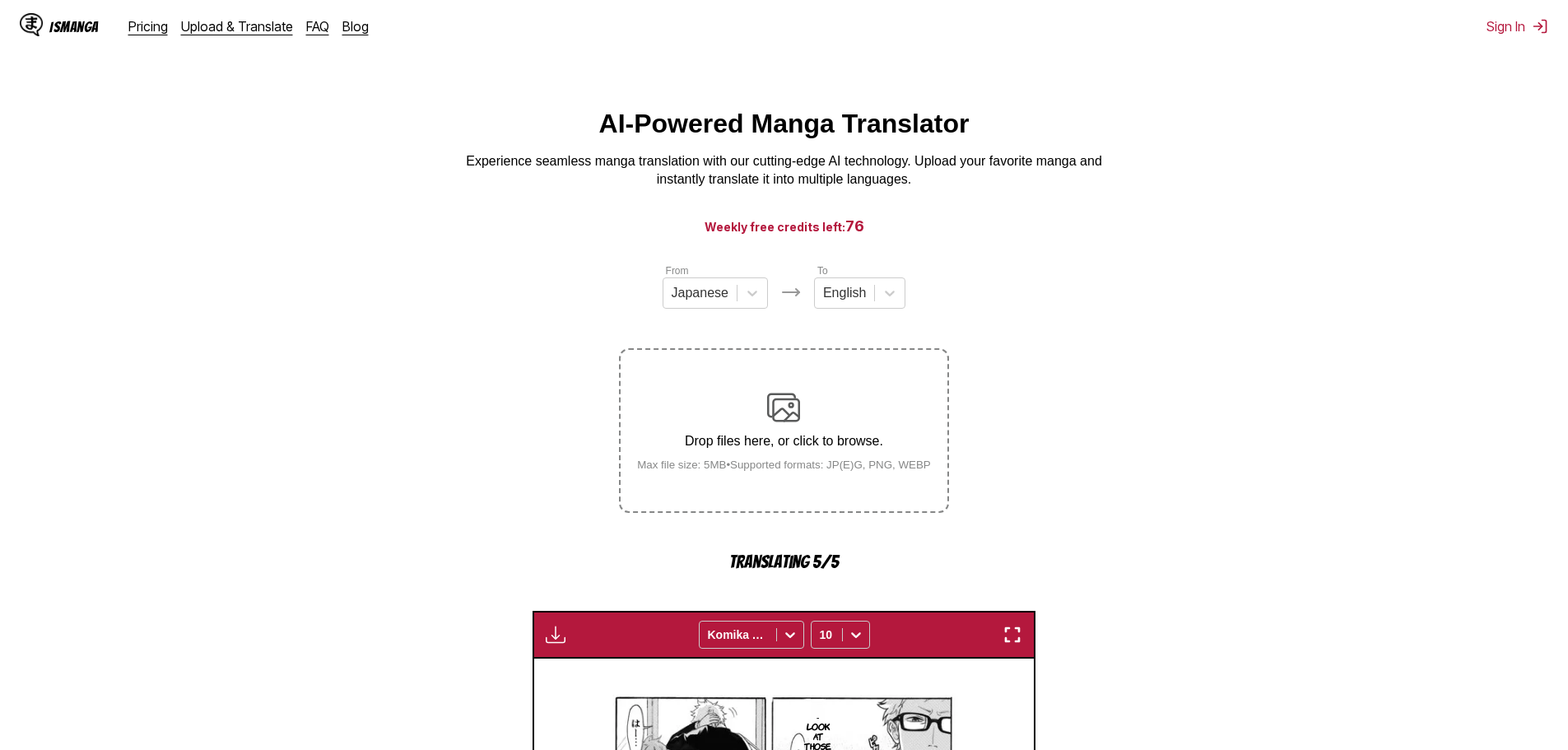
click at [755, 370] on div "Drop files here, or click to browse. Max file size: 5MB • Supported formats: JP…" at bounding box center [783, 430] width 329 height 164
click at [744, 418] on div "Drop files here, or click to browse. Max file size: 5MB • Supported formats: JP…" at bounding box center [784, 431] width 320 height 80
click at [820, 395] on div "Drop files here, or click to browse. Max file size: 5MB • Supported formats: JP…" at bounding box center [784, 431] width 320 height 80
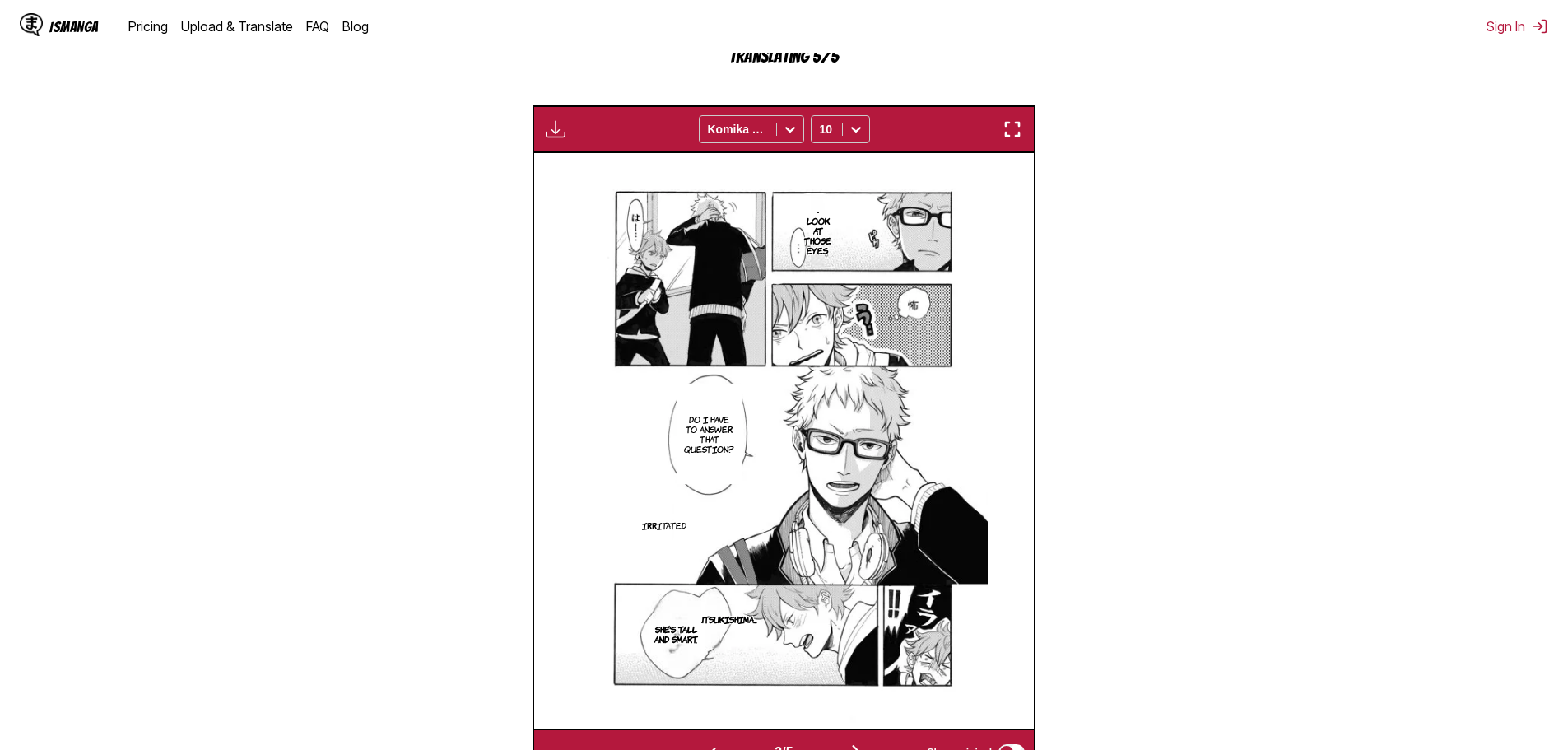
scroll to position [658, 0]
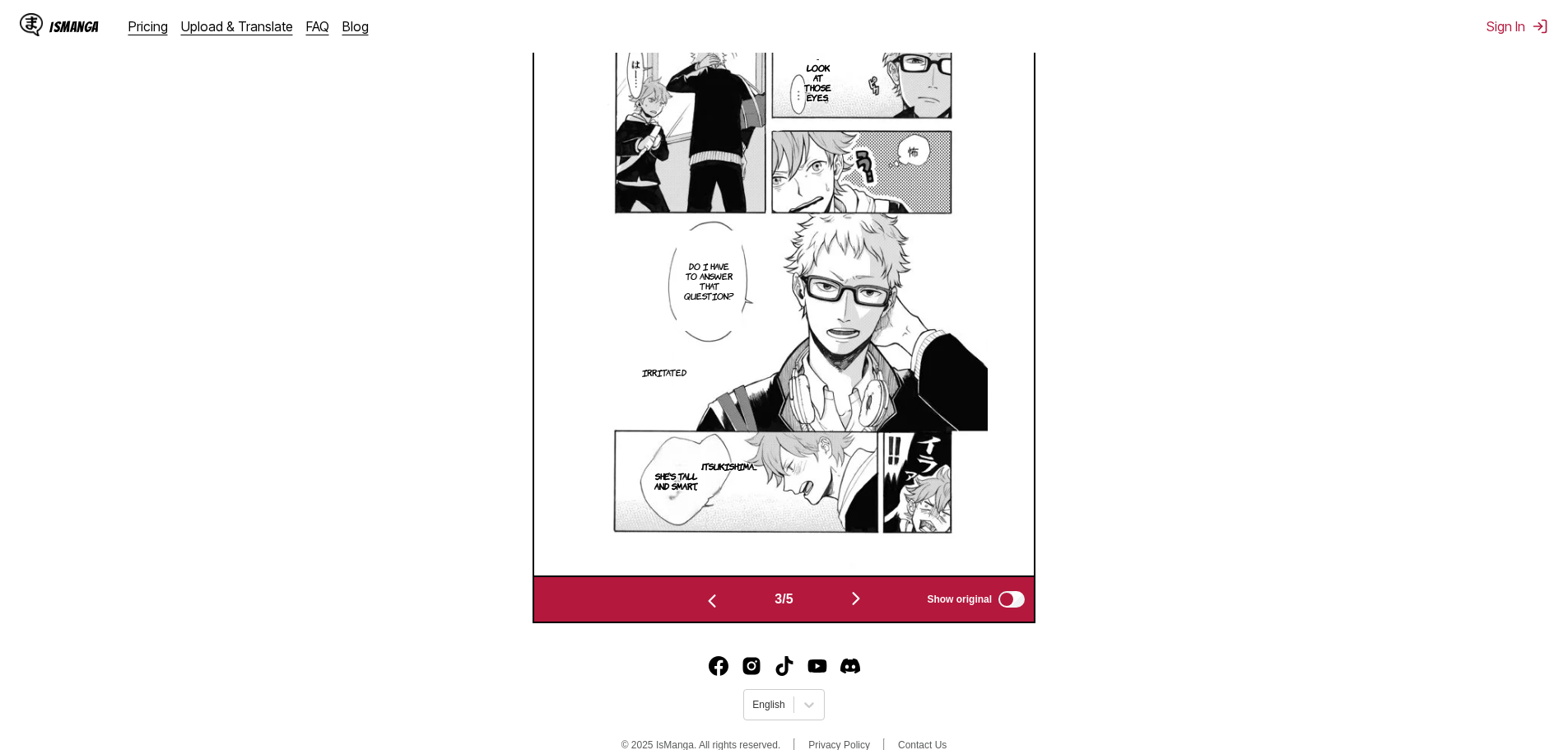
click at [856, 608] on img "button" at bounding box center [857, 599] width 20 height 20
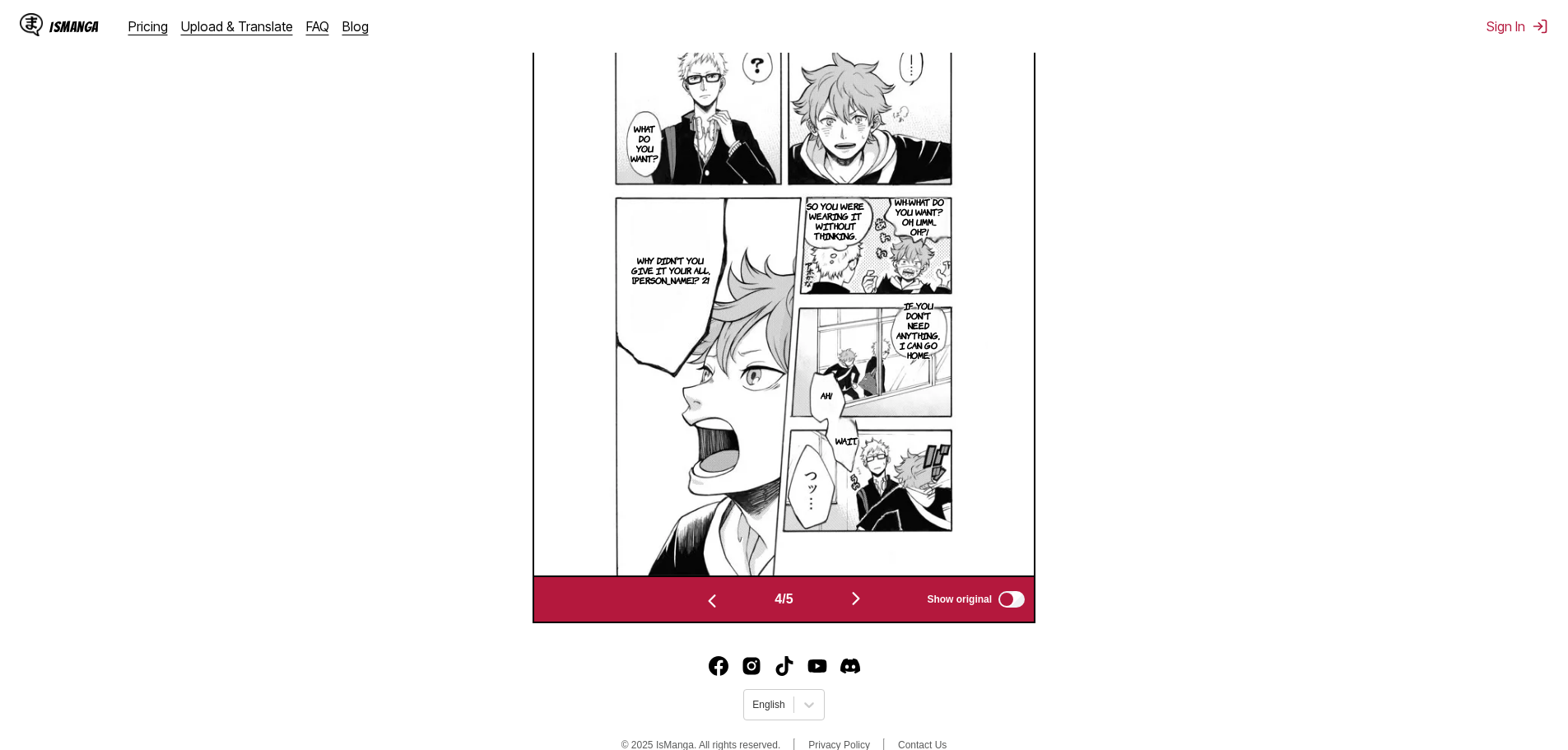
click at [857, 603] on img "button" at bounding box center [857, 599] width 20 height 20
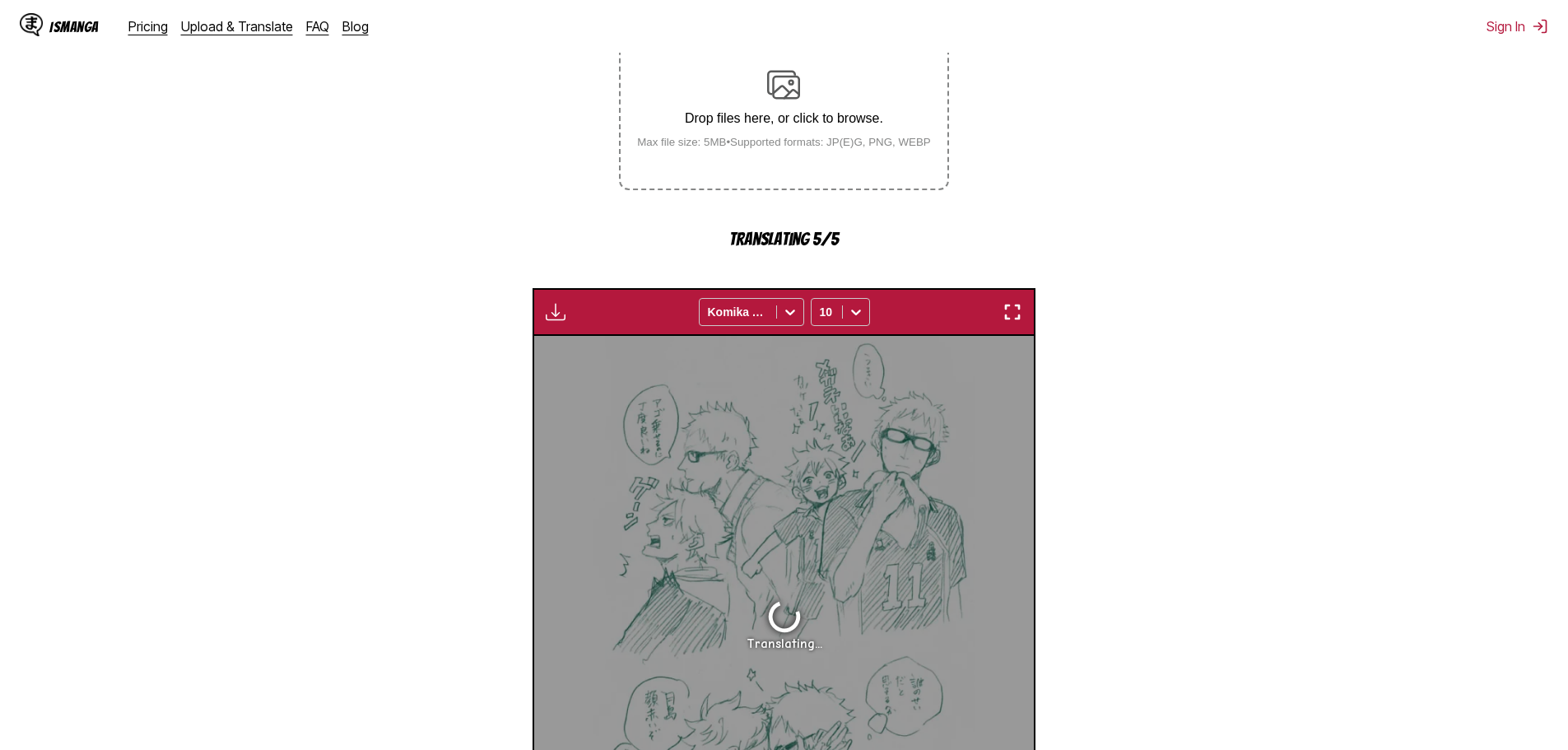
scroll to position [164, 0]
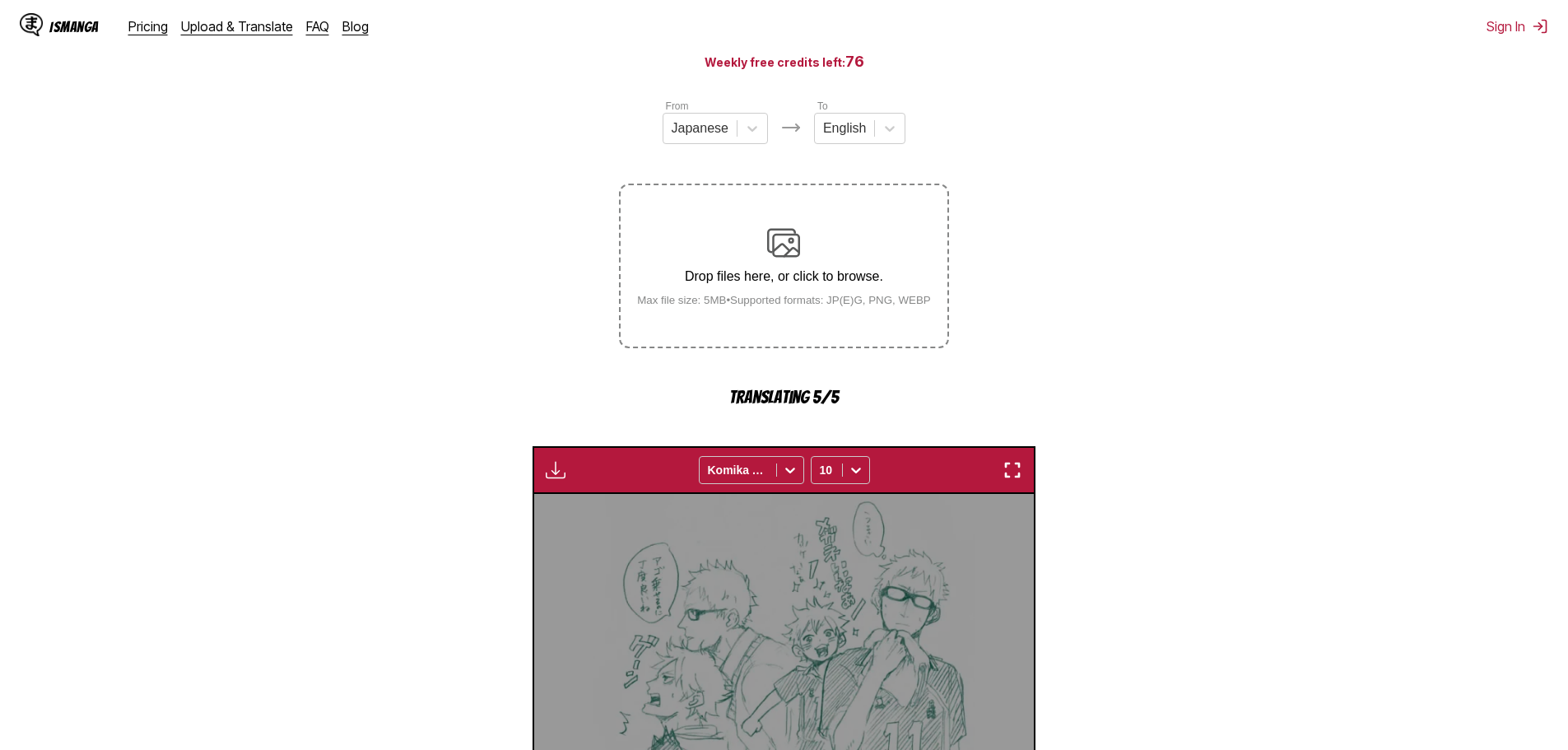
click at [827, 275] on p "Drop files here, or click to browse." at bounding box center [784, 277] width 320 height 15
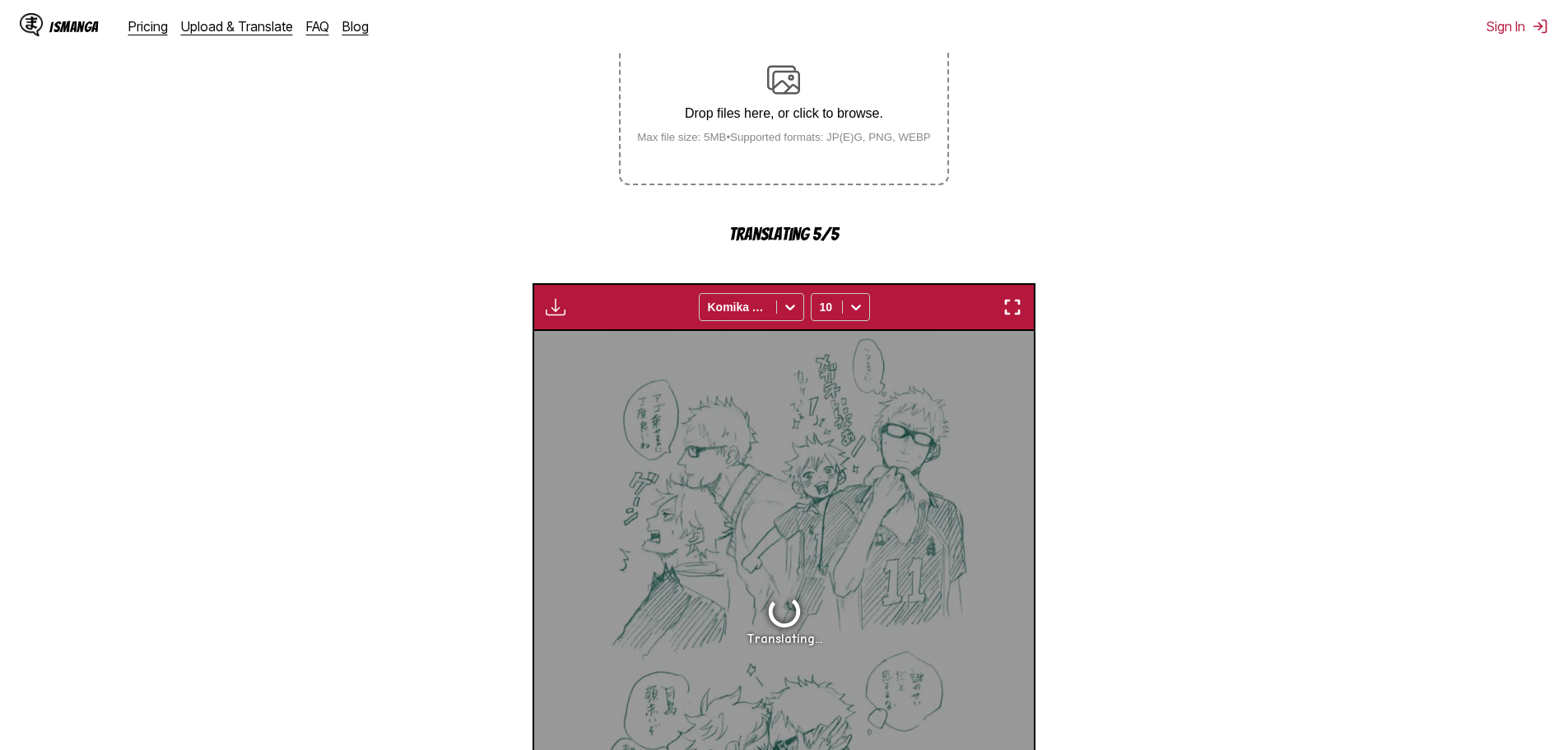
scroll to position [329, 0]
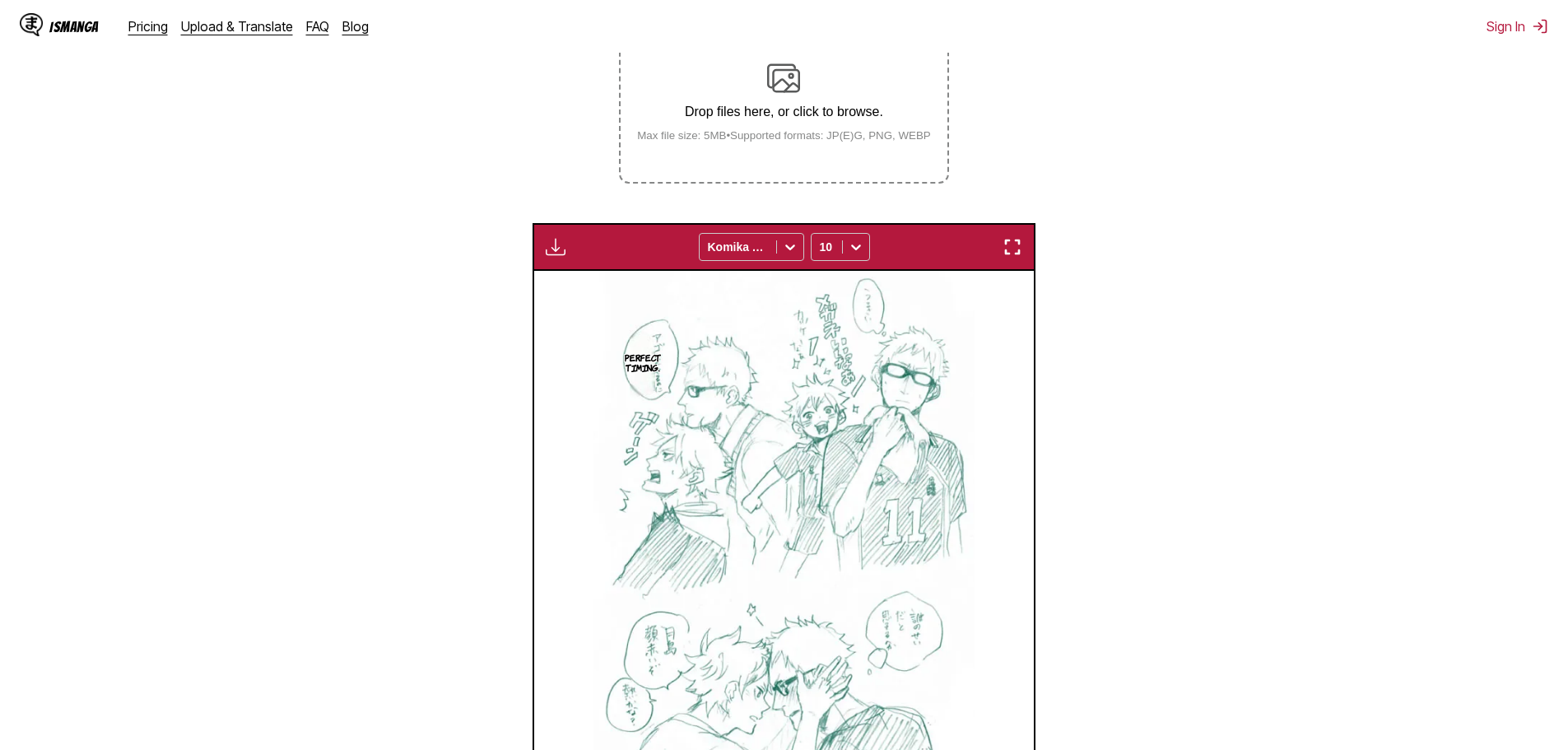
click at [804, 133] on div "Drop files here, or click to browse. Max file size: 5MB • Supported formats: JP…" at bounding box center [784, 101] width 320 height 80
click at [0, 0] on input "Drop files here, or click to browse. Max file size: 5MB • Supported formats: JP…" at bounding box center [0, 0] width 0 height 0
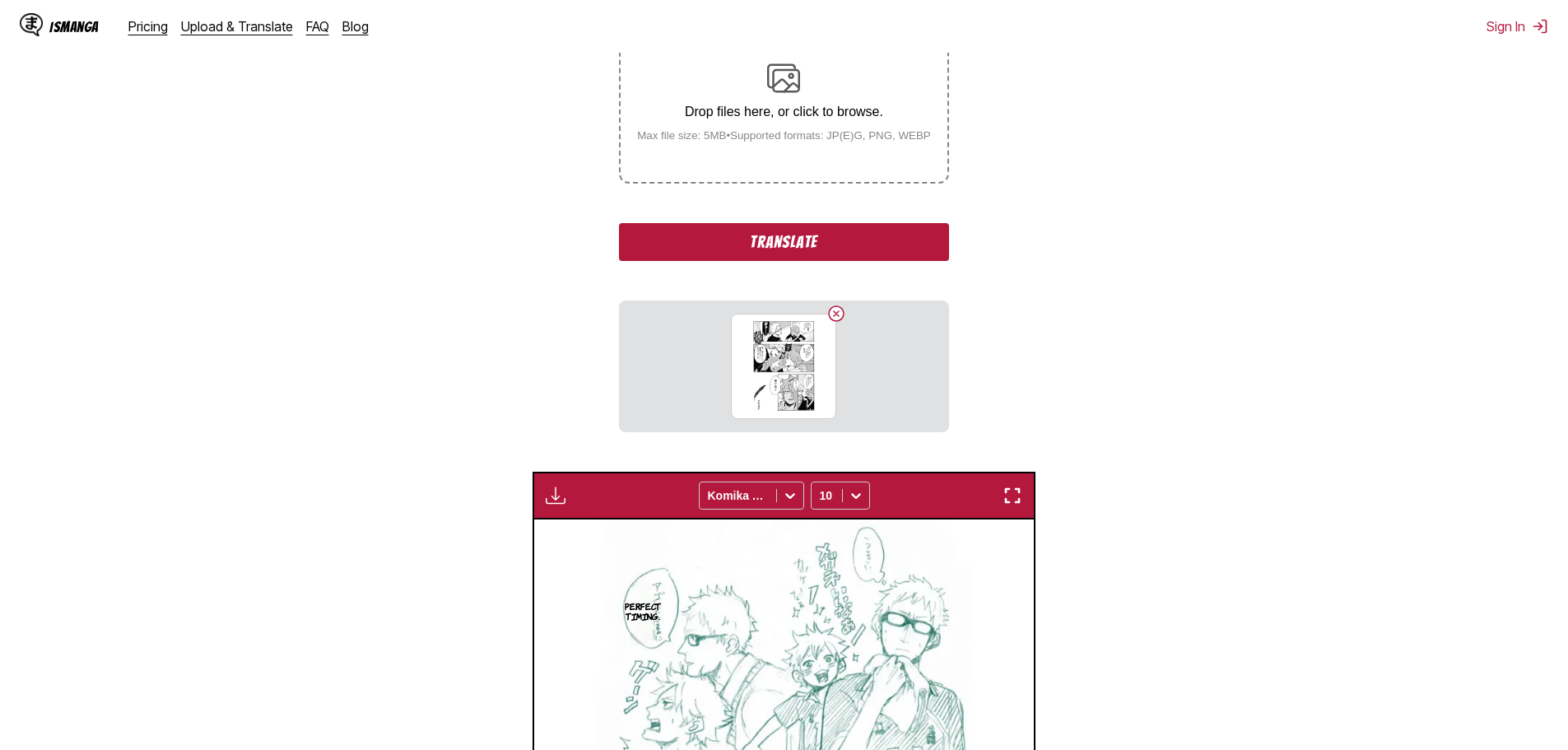
click at [799, 258] on button "Translate" at bounding box center [783, 242] width 329 height 38
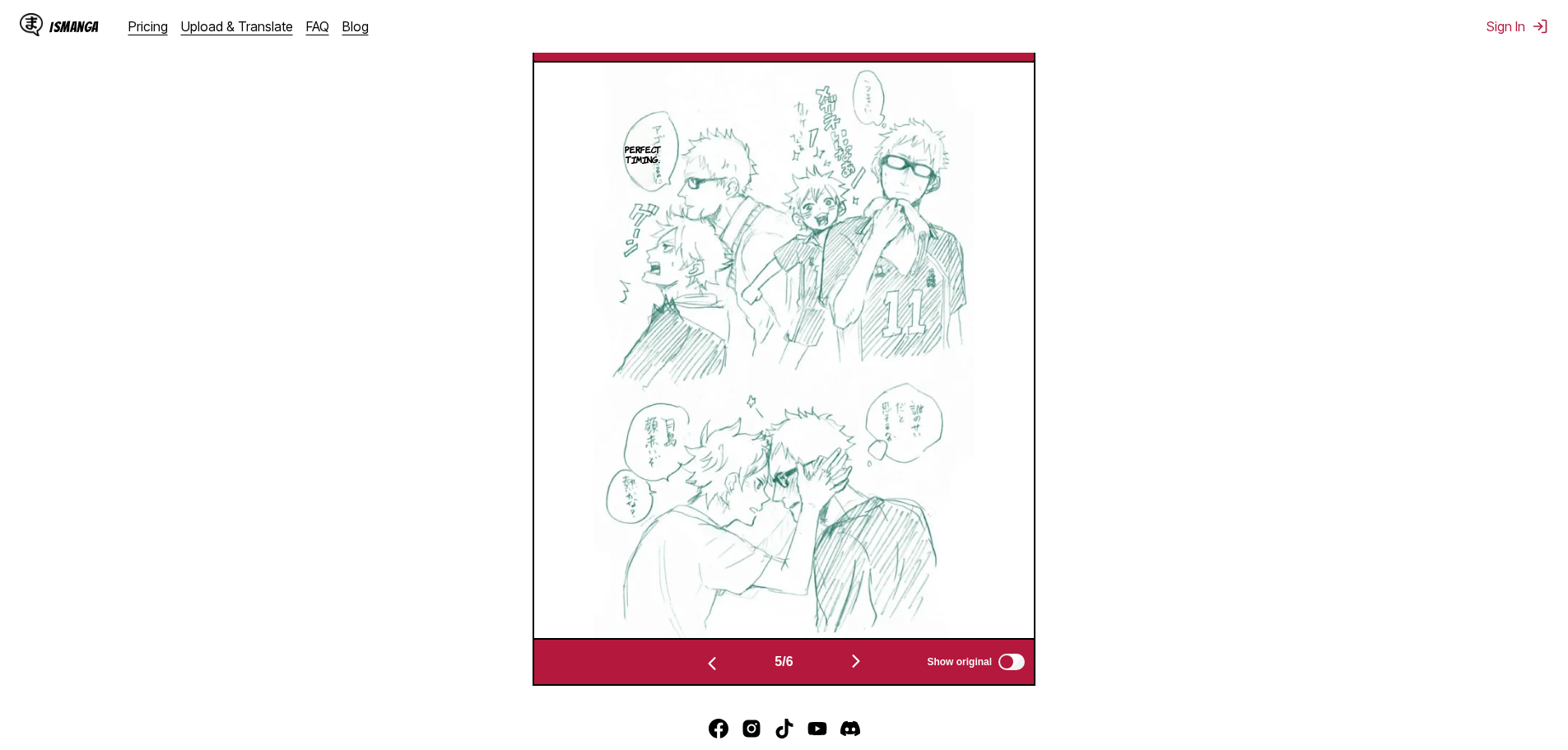
scroll to position [658, 0]
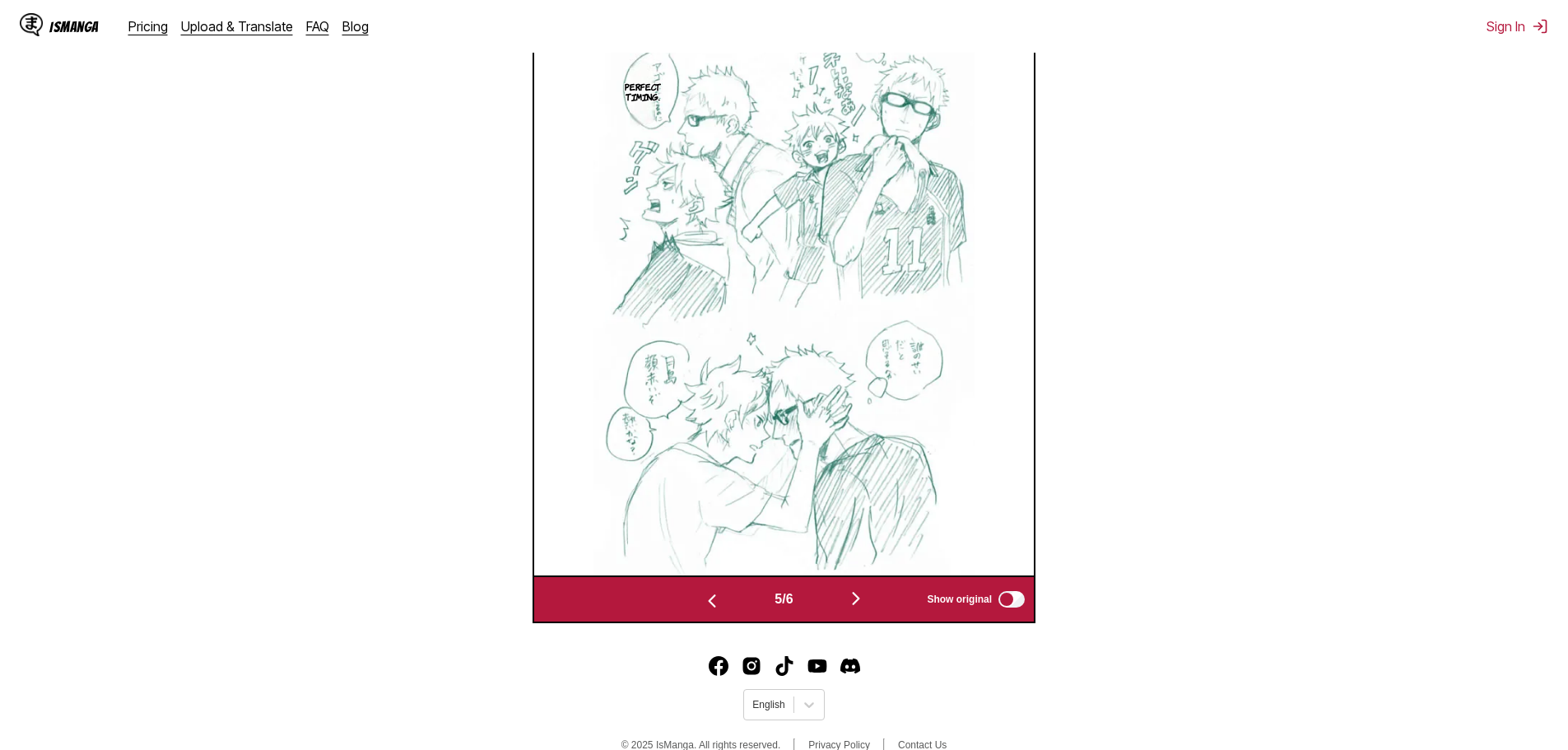
click at [853, 596] on img "button" at bounding box center [857, 599] width 20 height 20
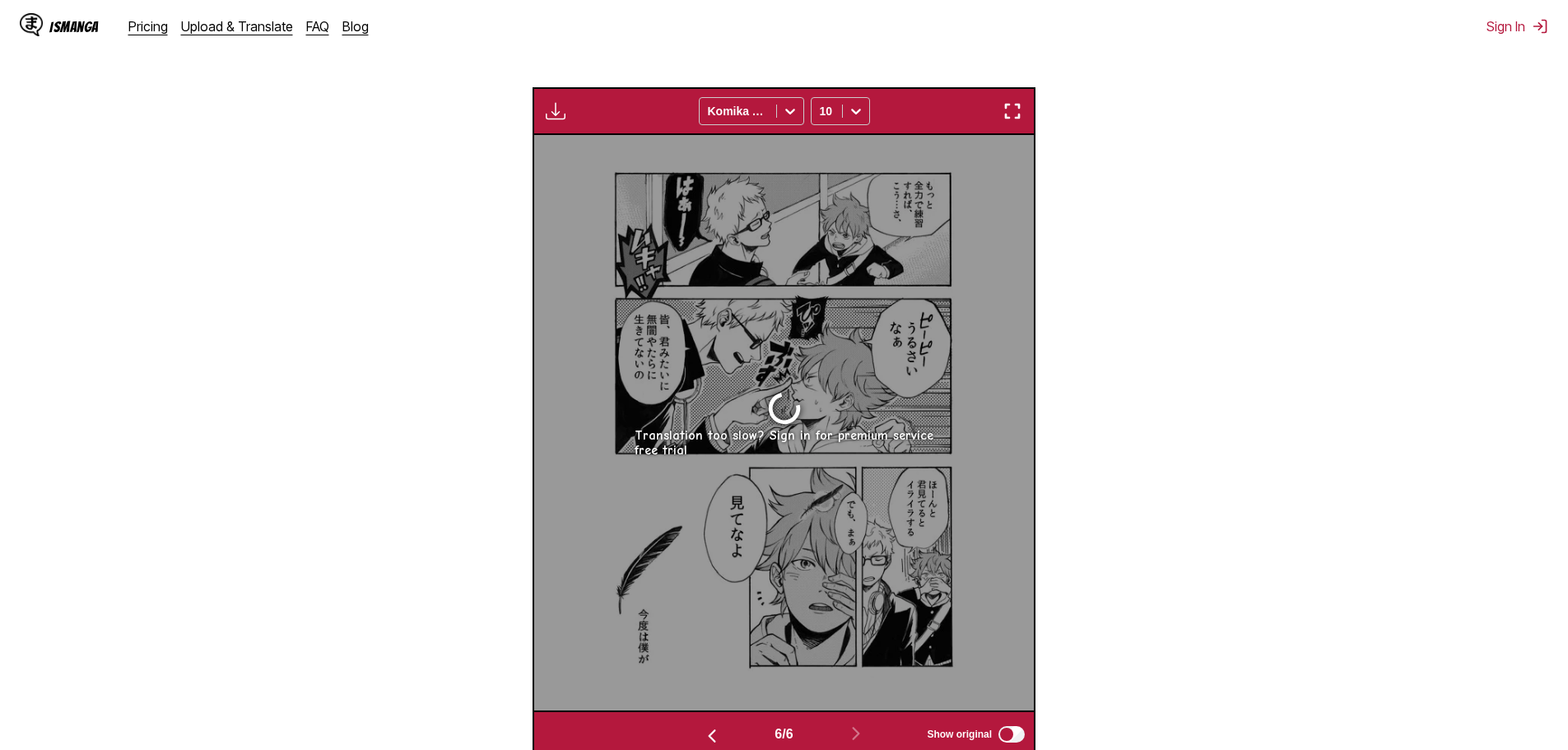
scroll to position [493, 0]
